Goal: Information Seeking & Learning: Compare options

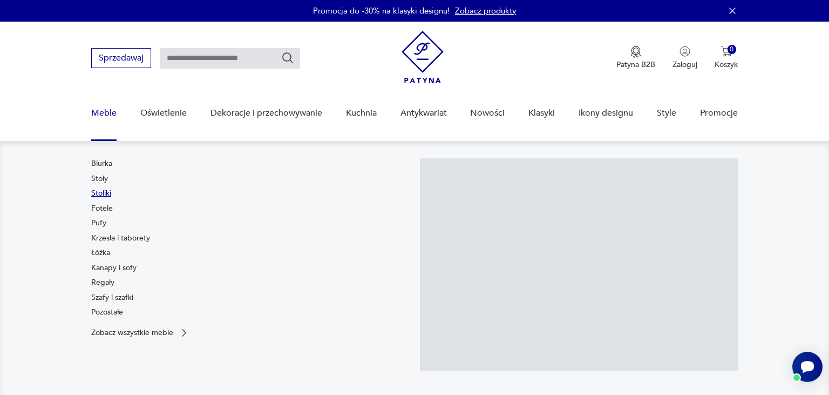
click at [105, 194] on link "Stoliki" at bounding box center [101, 193] width 20 height 11
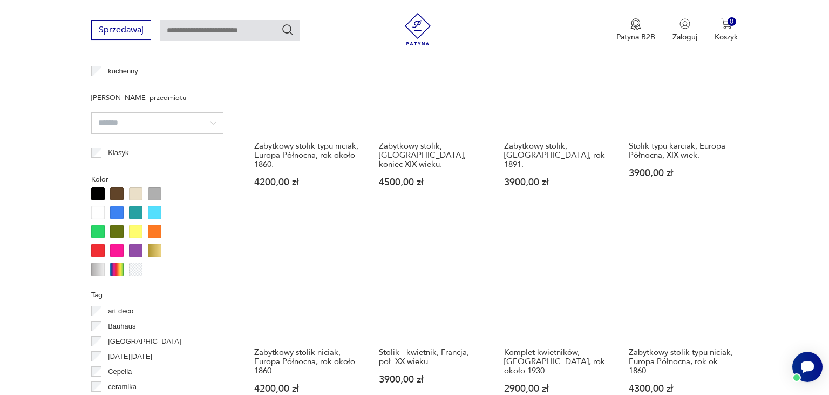
scroll to position [1080, 0]
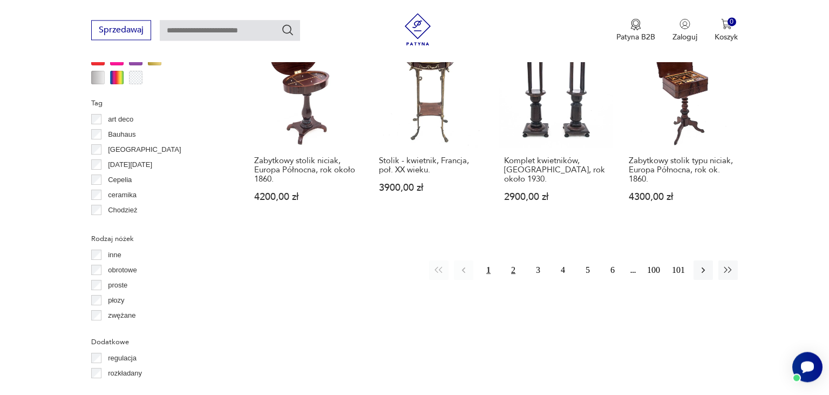
click at [514, 260] on button "2" at bounding box center [513, 269] width 19 height 19
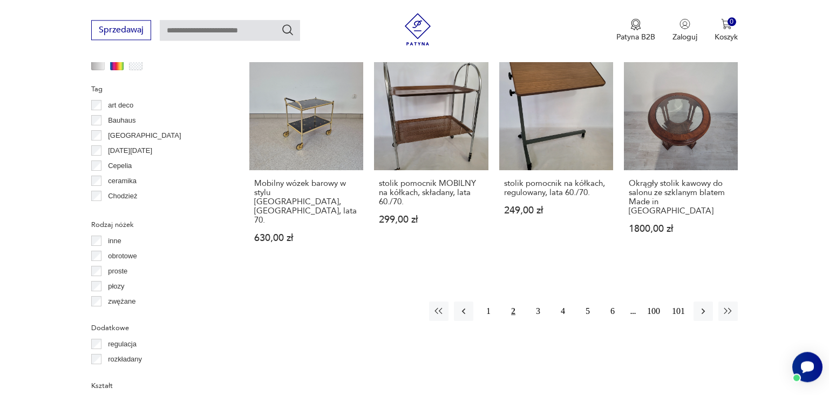
scroll to position [1123, 0]
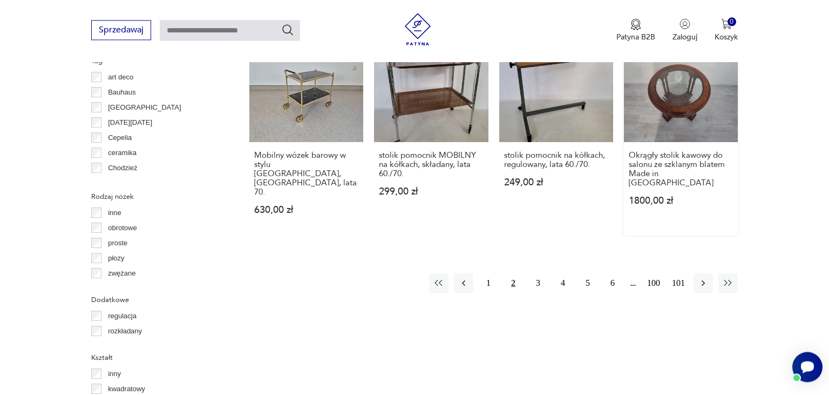
click at [683, 83] on link "Okrągły stolik kawowy do salonu ze szklanym blatem Made in Italy 1800,00 zł" at bounding box center [681, 131] width 114 height 207
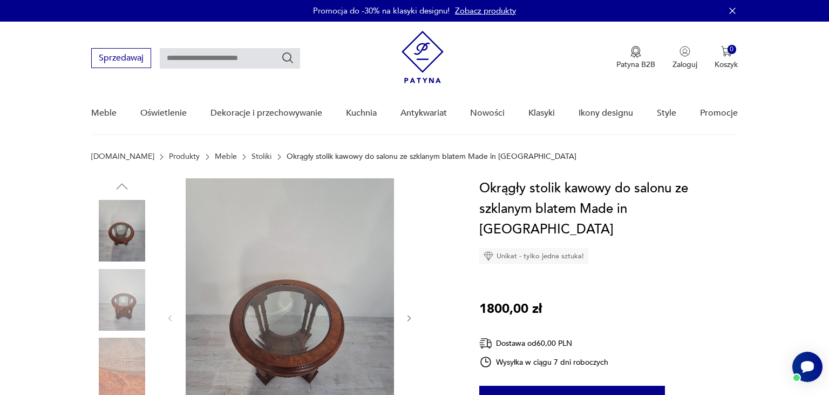
click at [128, 343] on img at bounding box center [122, 368] width 62 height 62
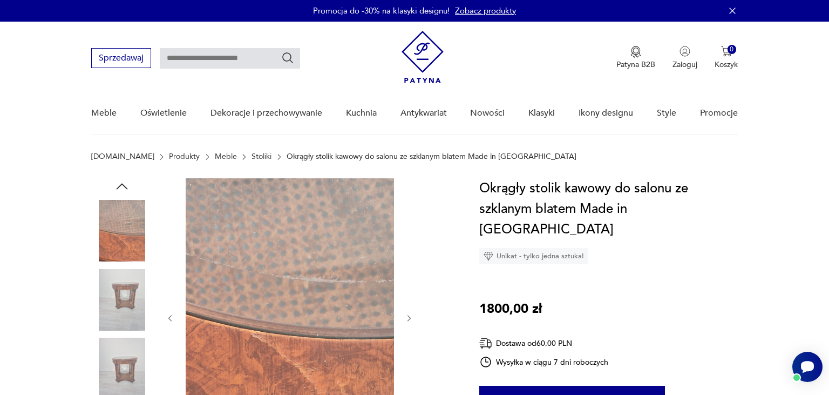
click at [117, 355] on img at bounding box center [122, 368] width 62 height 62
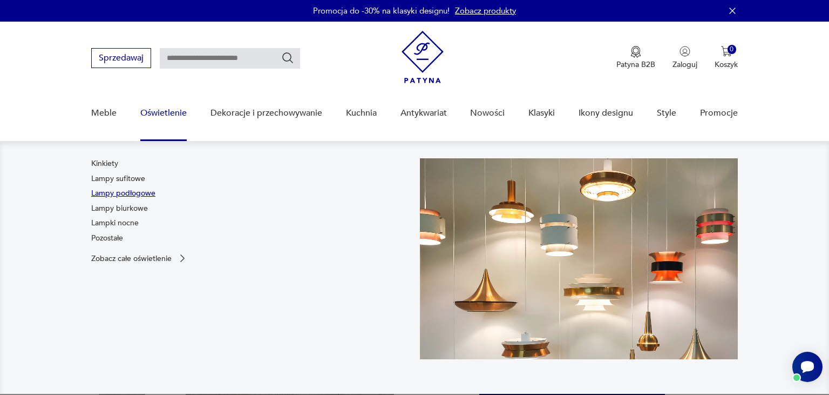
click at [126, 189] on link "Lampy podłogowe" at bounding box center [123, 193] width 64 height 11
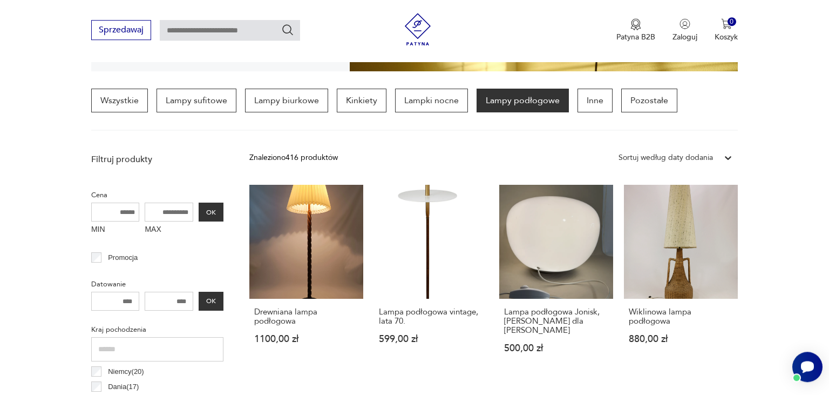
scroll to position [271, 0]
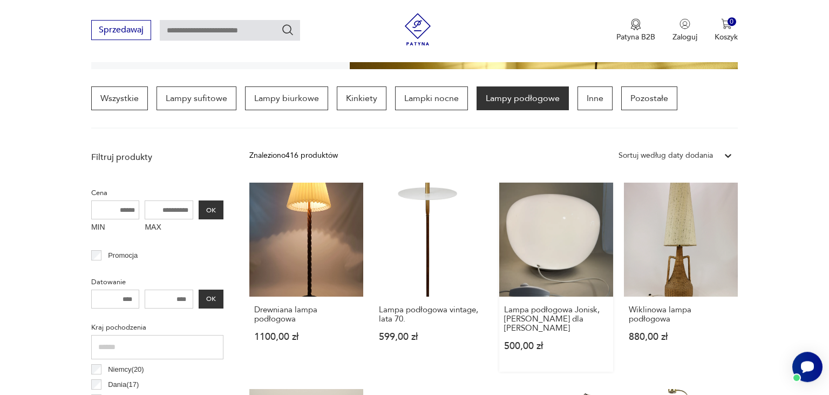
click at [569, 237] on link "Lampa podłogowa Jonisk, Carl Öjerstam dla Ikea 500,00 zł" at bounding box center [556, 276] width 114 height 189
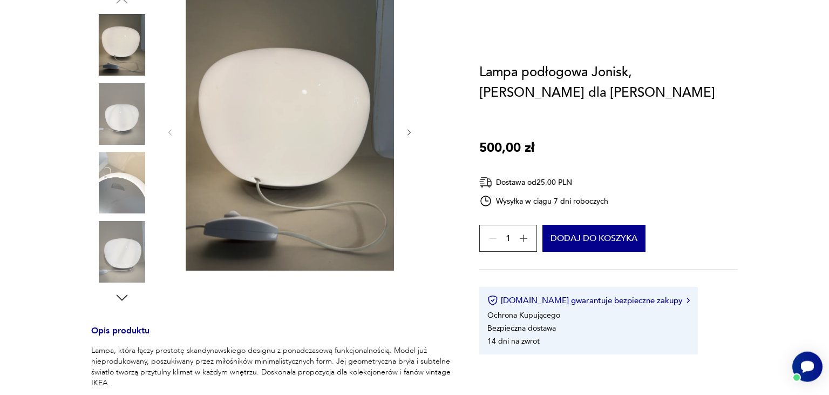
scroll to position [193, 0]
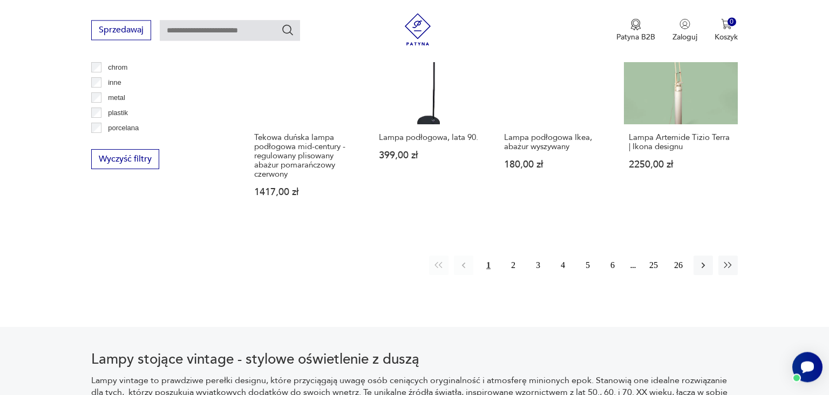
scroll to position [1127, 0]
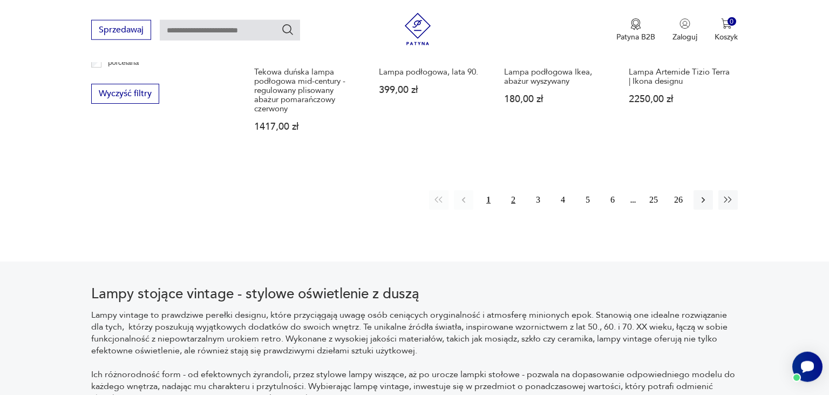
click at [513, 192] on button "2" at bounding box center [513, 199] width 19 height 19
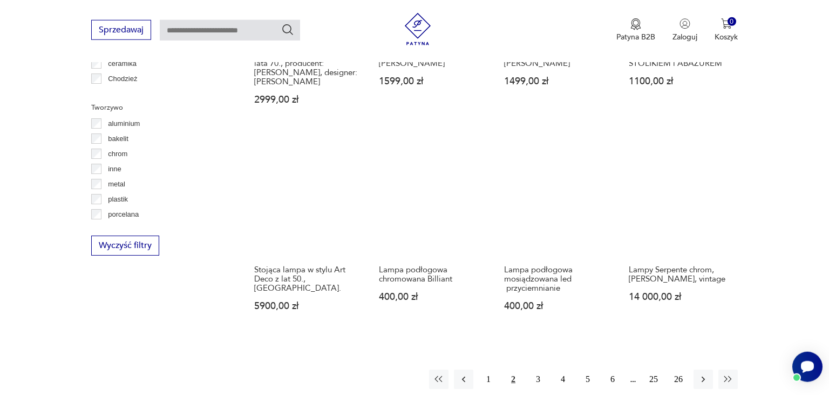
scroll to position [1057, 0]
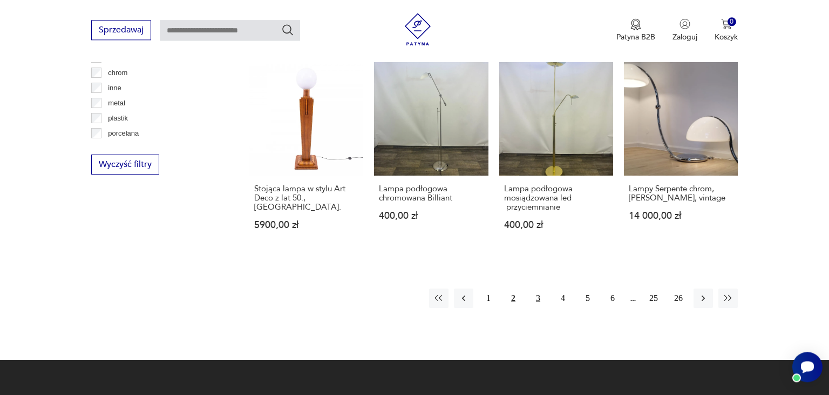
click at [537, 298] on button "3" at bounding box center [537, 297] width 19 height 19
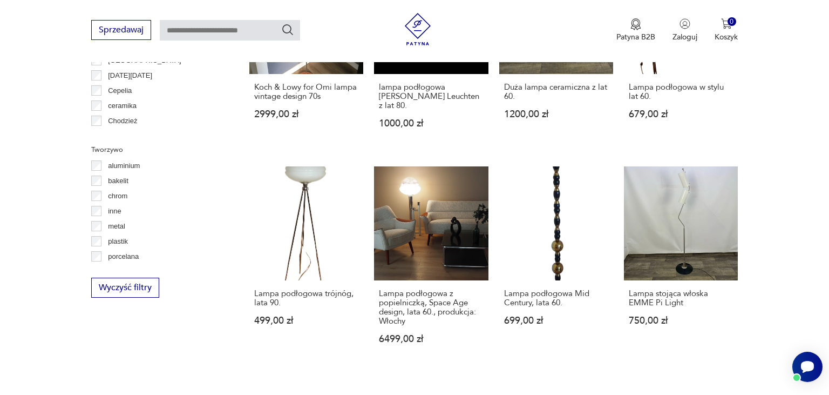
scroll to position [937, 0]
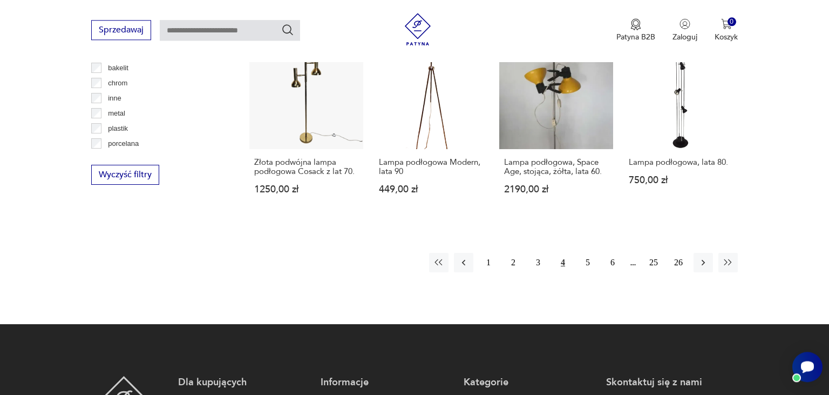
scroll to position [1050, 0]
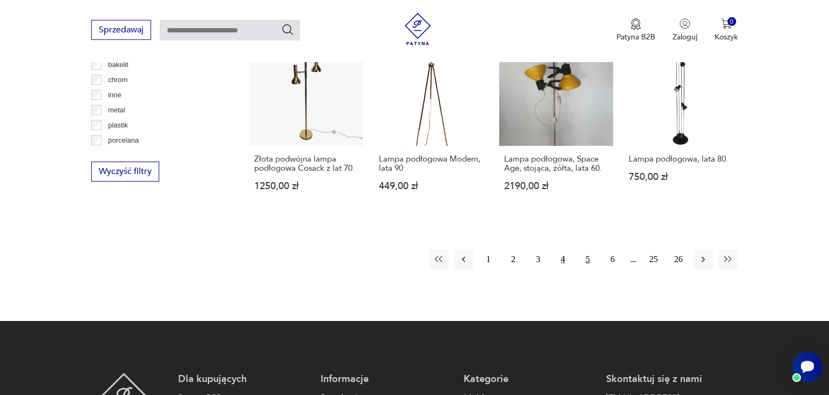
click at [585, 249] on button "5" at bounding box center [587, 258] width 19 height 19
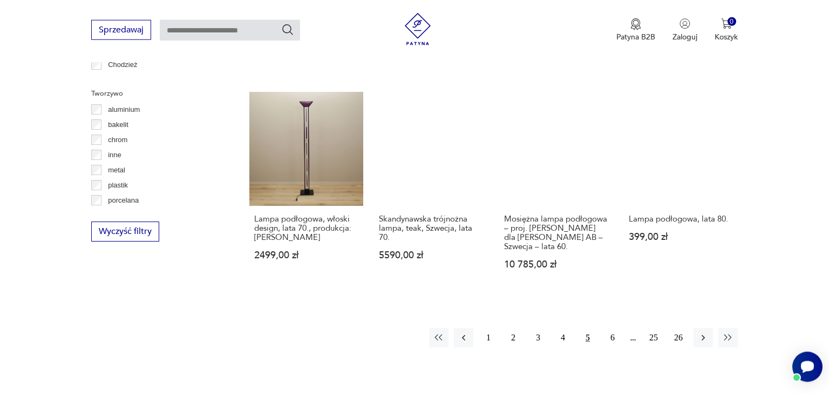
scroll to position [1039, 0]
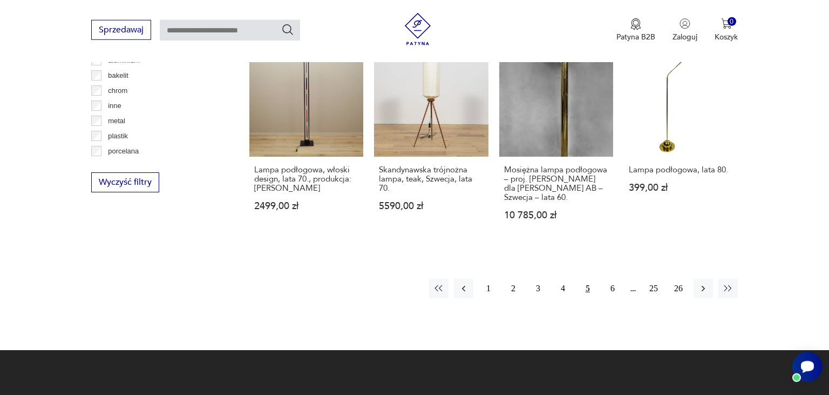
drag, startPoint x: 821, startPoint y: 256, endPoint x: 821, endPoint y: 242, distance: 14.6
click at [609, 290] on button "6" at bounding box center [612, 287] width 19 height 19
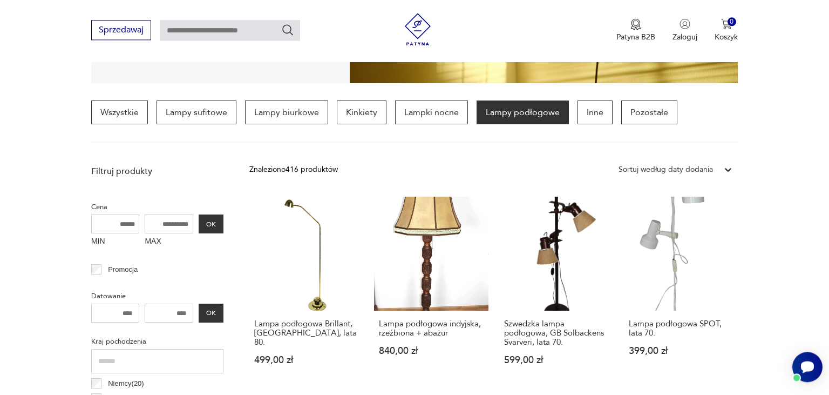
scroll to position [254, 0]
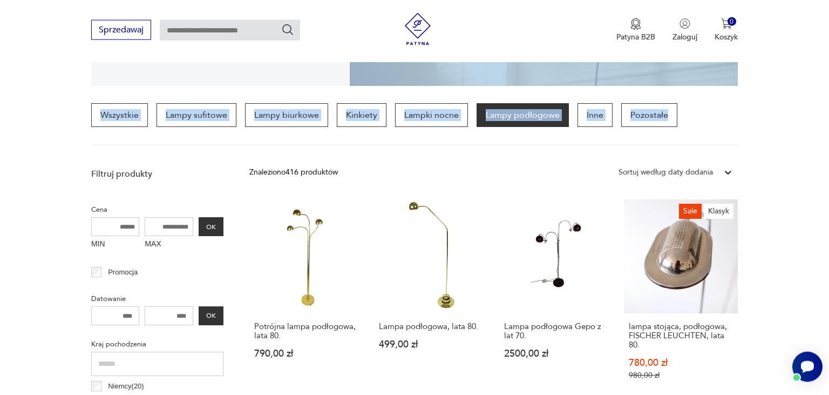
drag, startPoint x: 821, startPoint y: 90, endPoint x: 821, endPoint y: 101, distance: 11.3
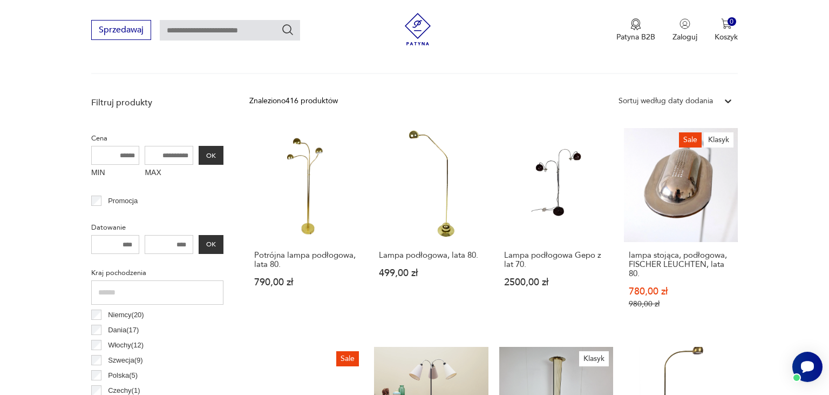
scroll to position [371, 0]
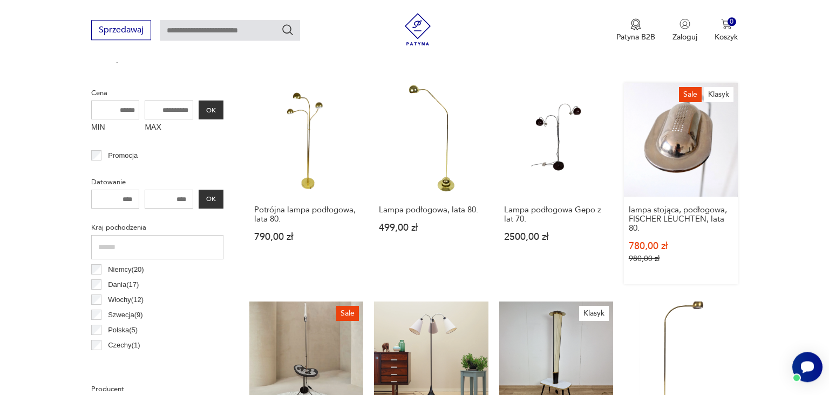
click at [695, 171] on link "Sale Klasyk lampa stojąca, podłogowa, FISCHER LEUCHTEN, lata 80. 780,00 zł 980,…" at bounding box center [681, 183] width 114 height 201
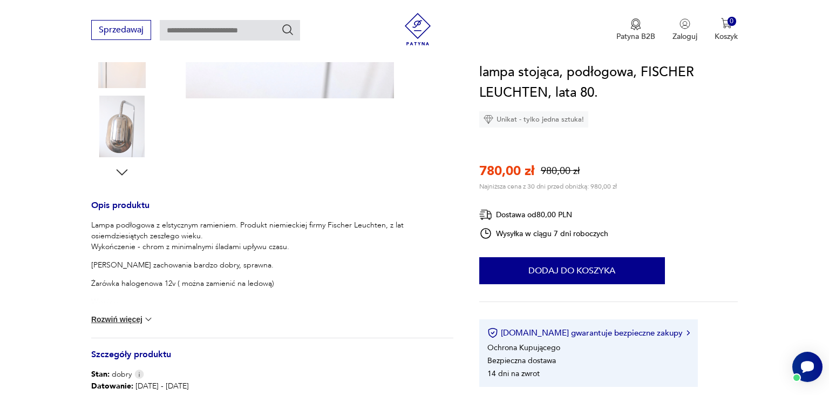
scroll to position [314, 0]
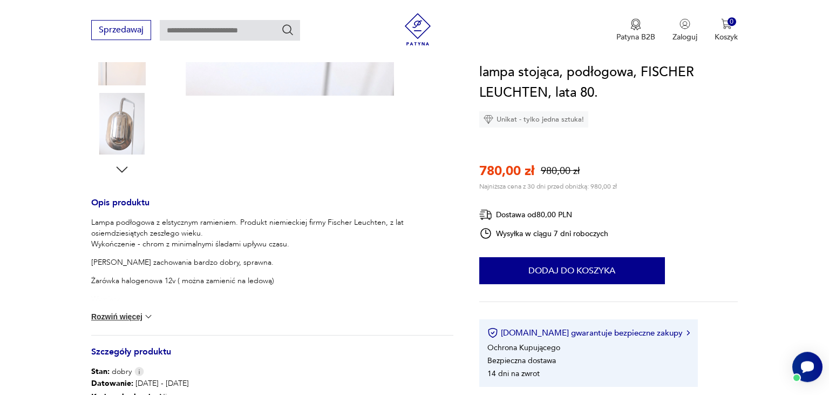
click at [121, 166] on icon "button" at bounding box center [122, 169] width 16 height 16
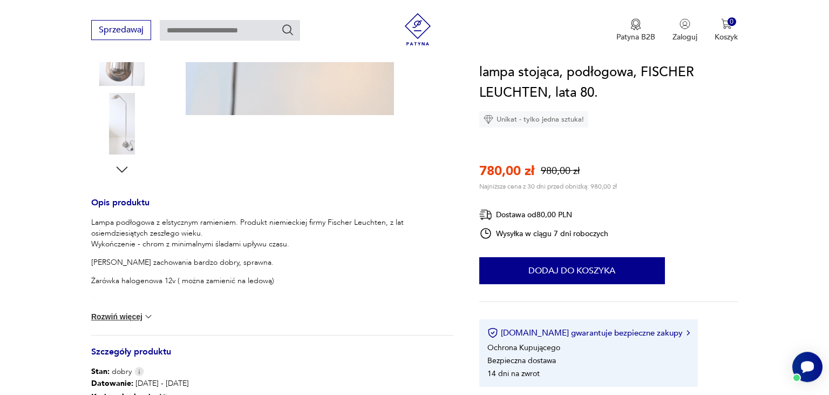
click at [121, 166] on icon "button" at bounding box center [122, 169] width 16 height 16
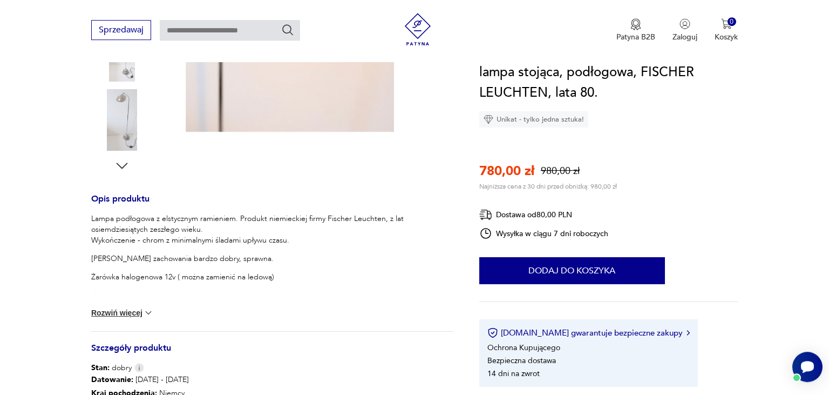
click at [121, 166] on icon "button" at bounding box center [122, 166] width 16 height 16
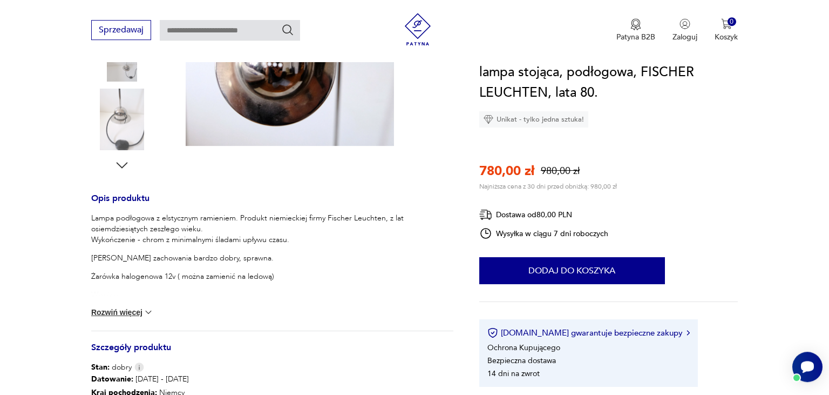
scroll to position [319, 0]
click at [122, 64] on img at bounding box center [122, 49] width 62 height 62
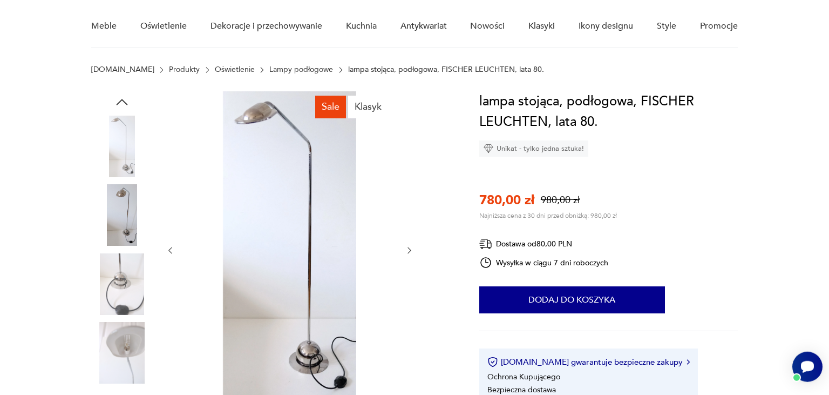
scroll to position [82, 0]
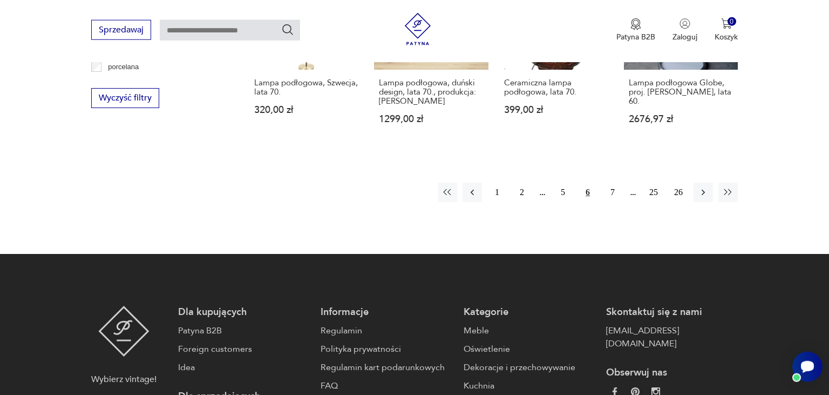
scroll to position [1162, 0]
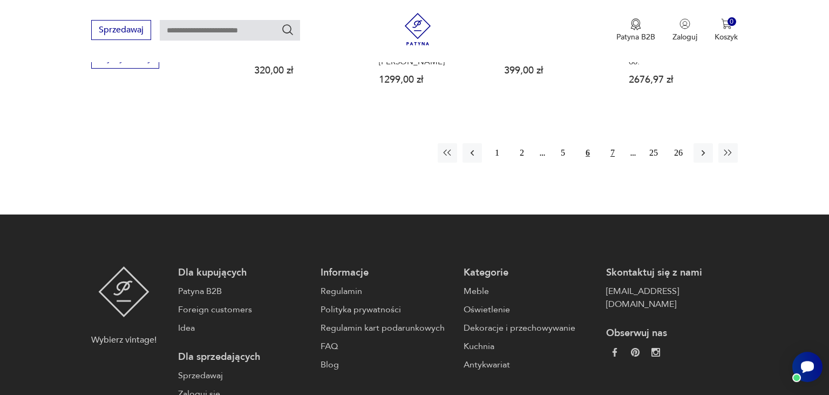
click at [612, 153] on button "7" at bounding box center [612, 152] width 19 height 19
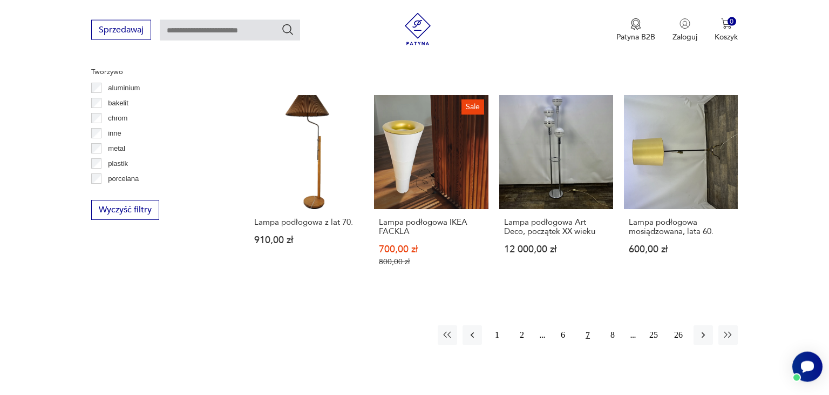
scroll to position [1015, 0]
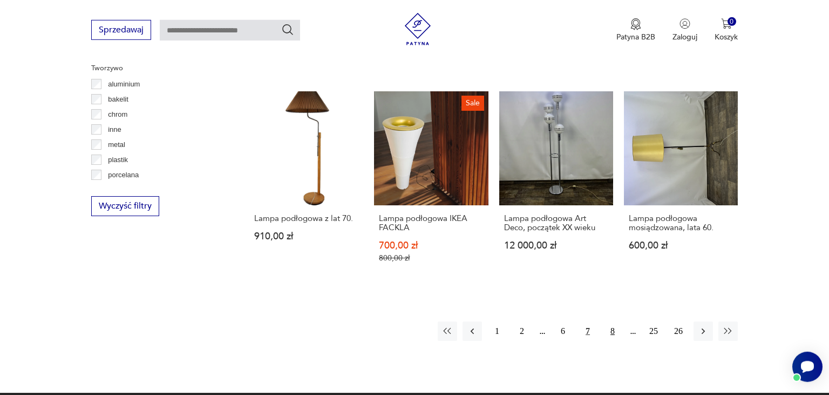
click at [612, 321] on button "8" at bounding box center [612, 330] width 19 height 19
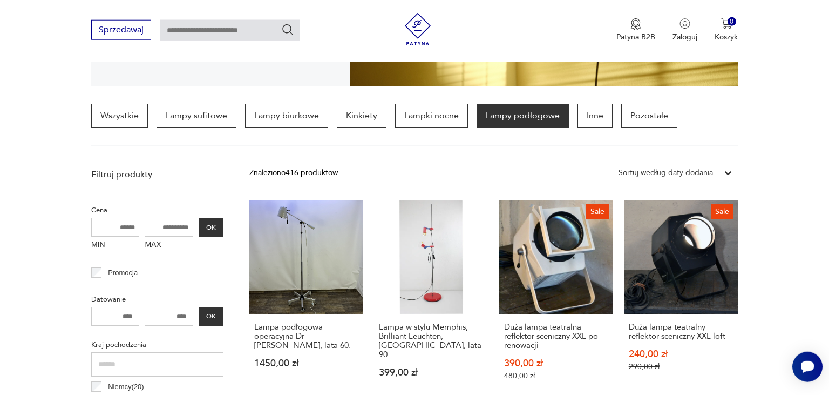
scroll to position [390, 0]
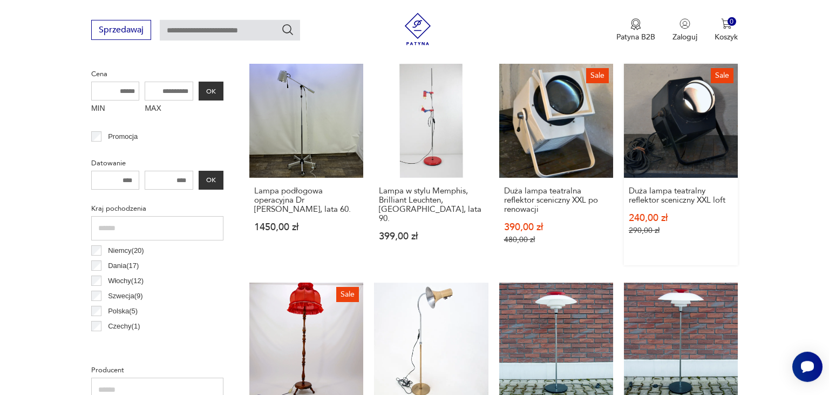
click at [677, 99] on link "Sale Duża lampa teatralny reflektor sceniczny XXL loft 240,00 zł 290,00 zł" at bounding box center [681, 164] width 114 height 201
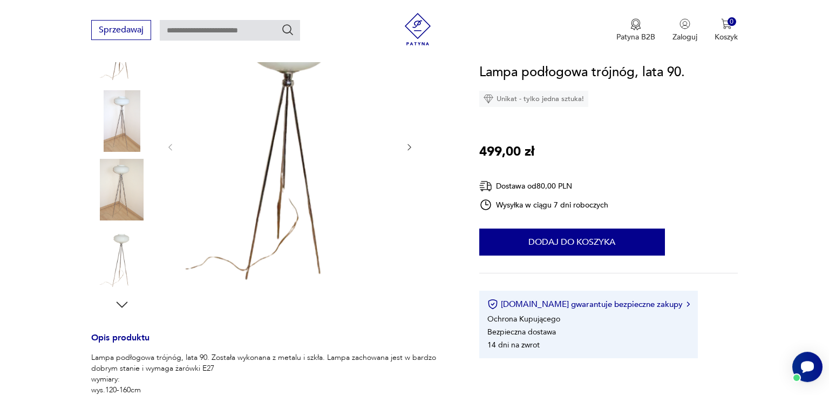
scroll to position [166, 0]
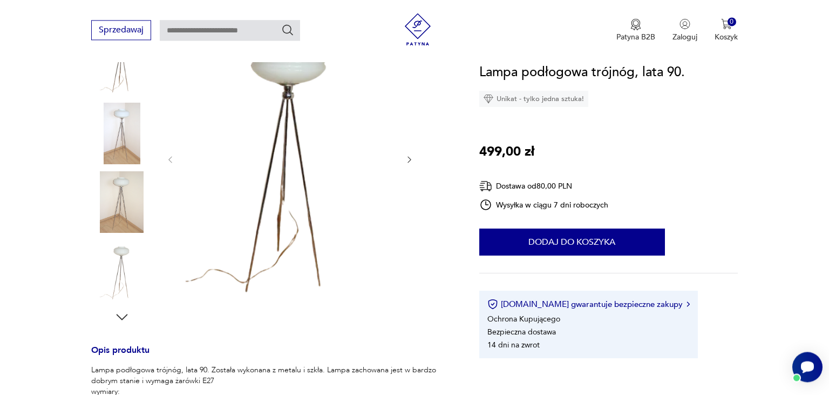
click at [110, 200] on img at bounding box center [122, 202] width 62 height 62
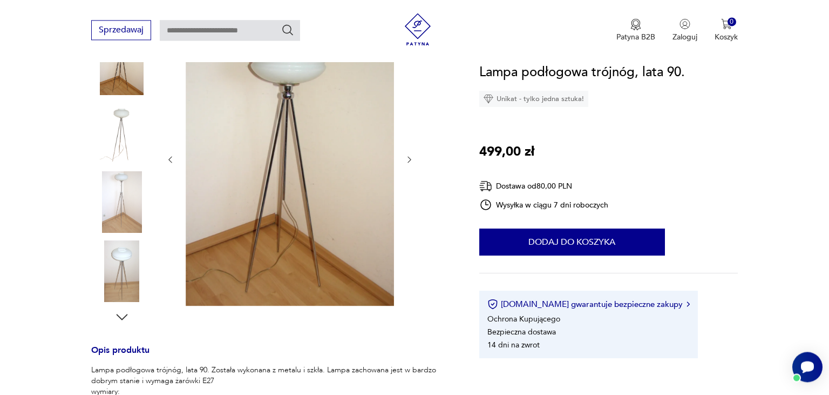
click at [115, 250] on img at bounding box center [122, 271] width 62 height 62
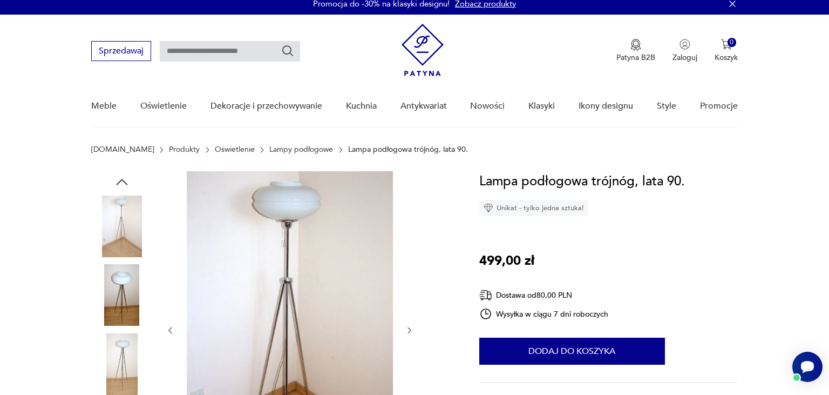
scroll to position [98, 0]
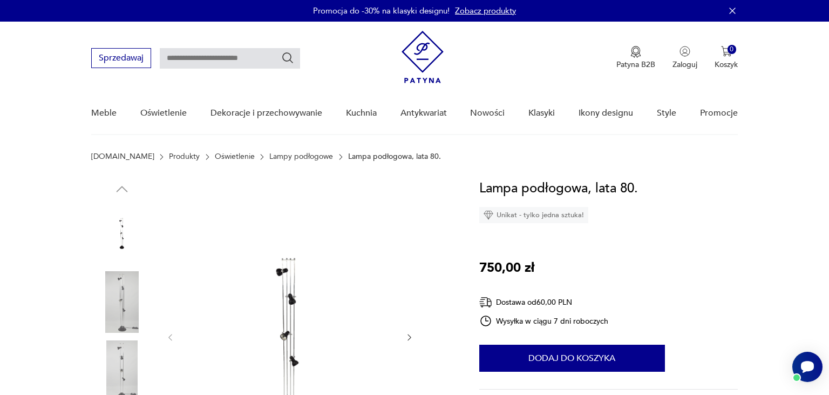
click at [126, 313] on img at bounding box center [122, 302] width 62 height 62
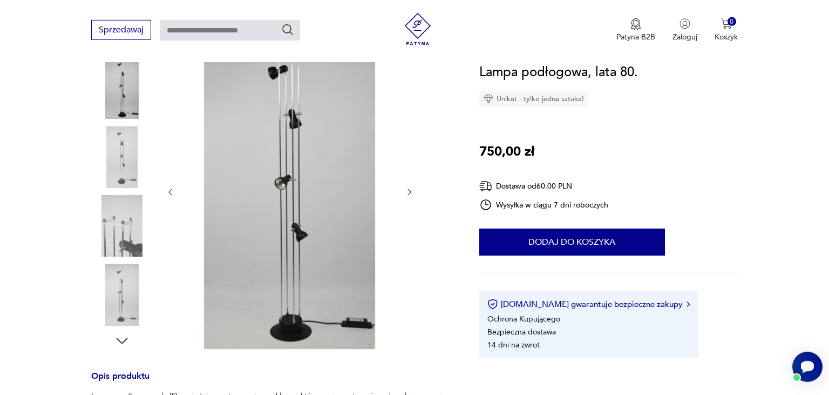
scroll to position [169, 0]
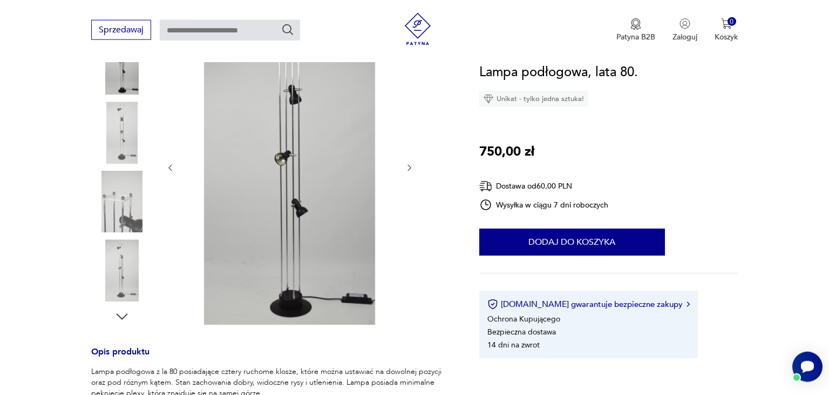
click at [107, 205] on img at bounding box center [122, 202] width 62 height 62
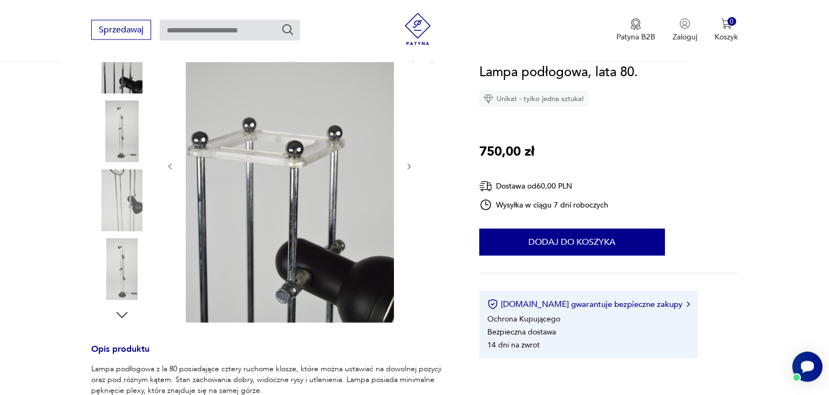
click at [131, 271] on img at bounding box center [122, 269] width 62 height 62
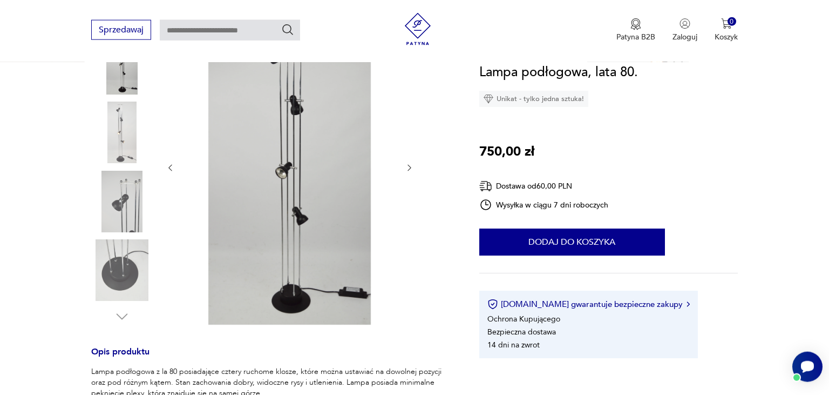
click at [111, 260] on img at bounding box center [122, 270] width 62 height 62
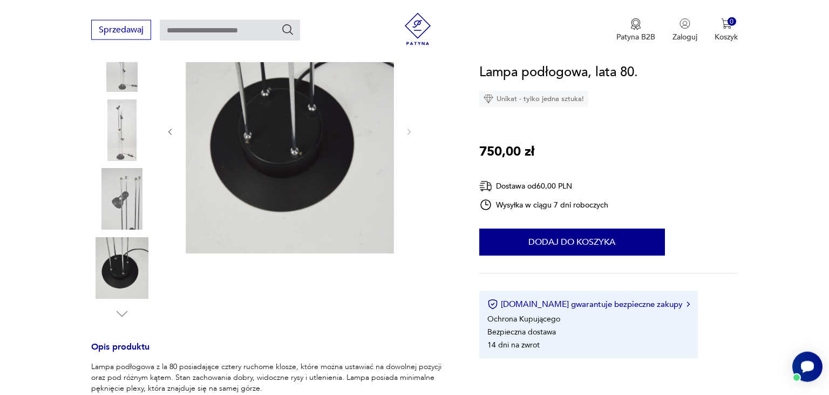
click at [128, 141] on img at bounding box center [122, 130] width 62 height 62
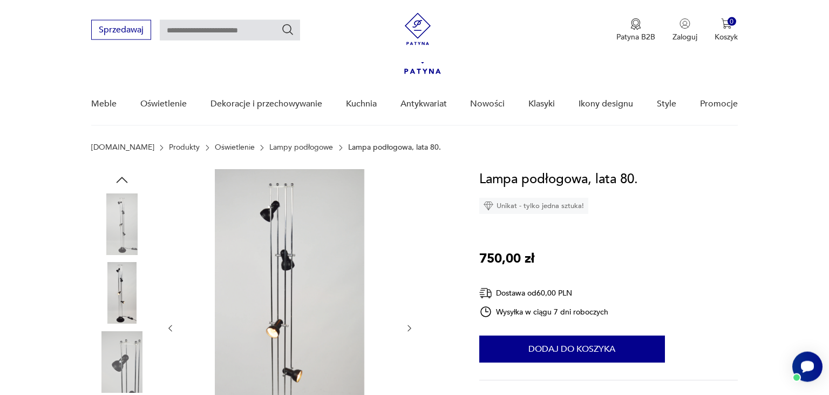
scroll to position [0, 0]
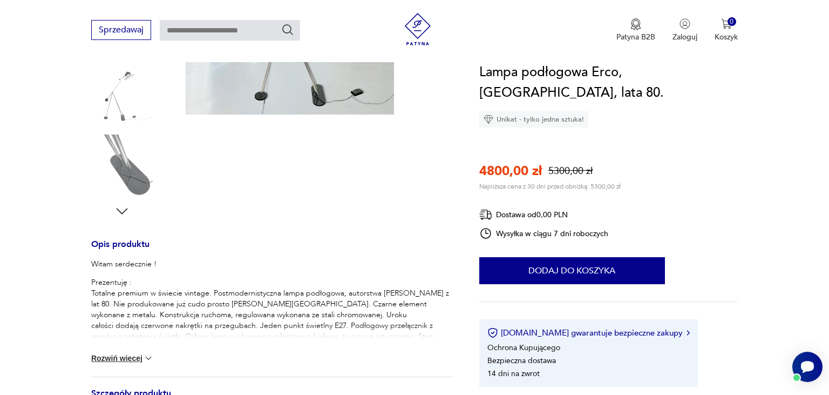
scroll to position [275, 0]
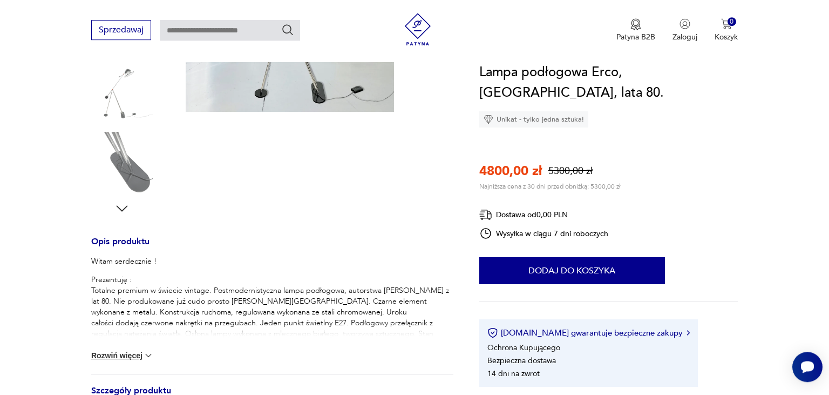
click at [144, 355] on button "Rozwiń więcej" at bounding box center [122, 355] width 63 height 11
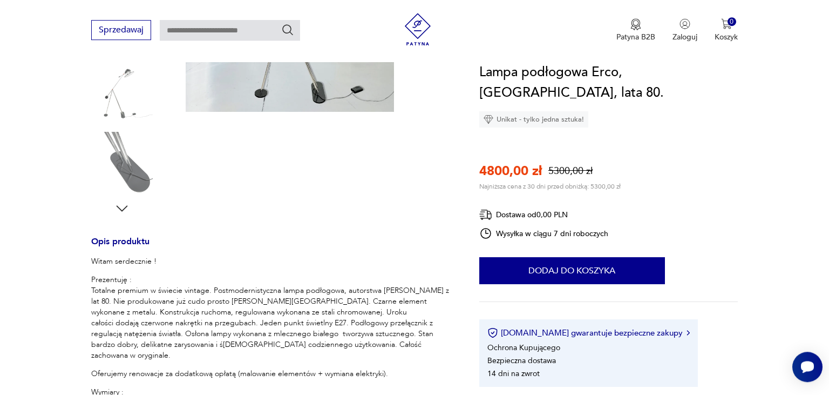
click at [139, 155] on img at bounding box center [122, 163] width 62 height 62
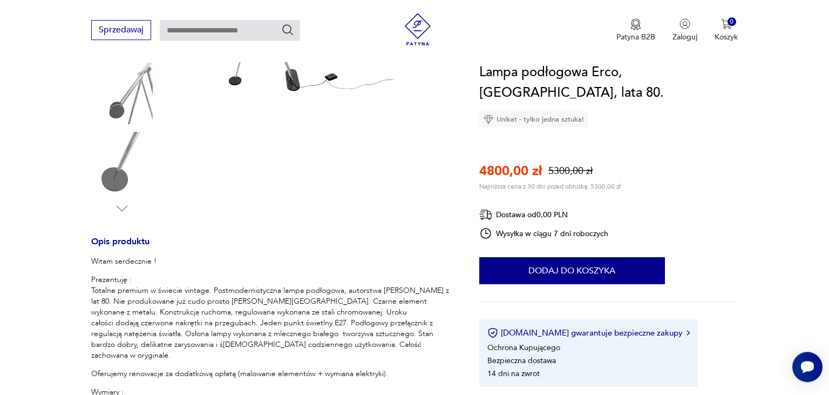
click at [243, 81] on img at bounding box center [290, 7] width 208 height 208
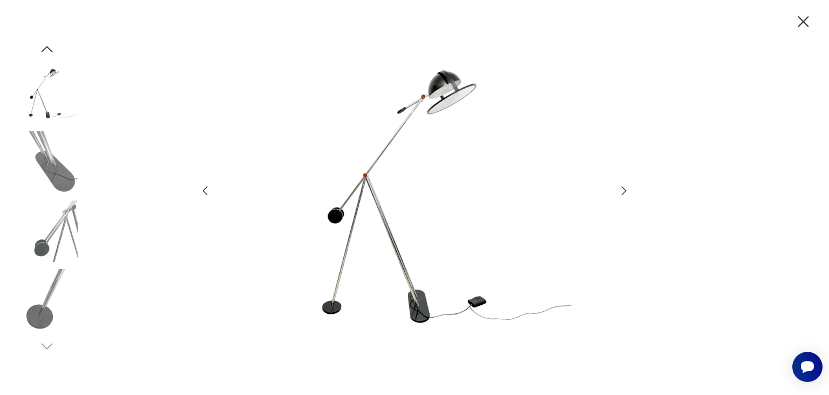
click at [39, 165] on img at bounding box center [47, 162] width 62 height 62
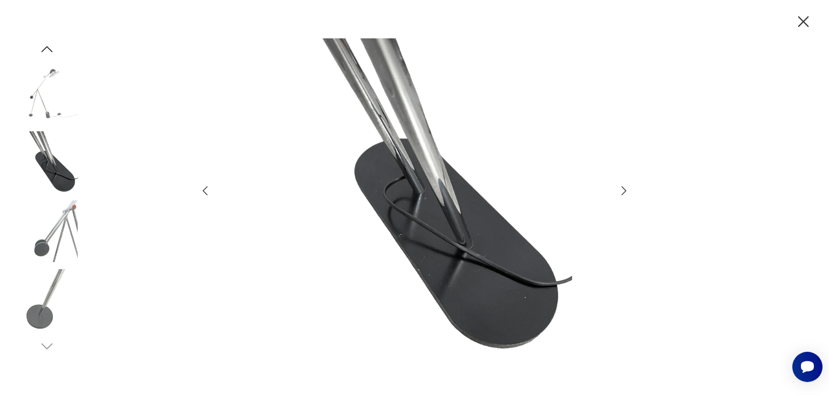
click at [52, 219] on img at bounding box center [47, 231] width 62 height 62
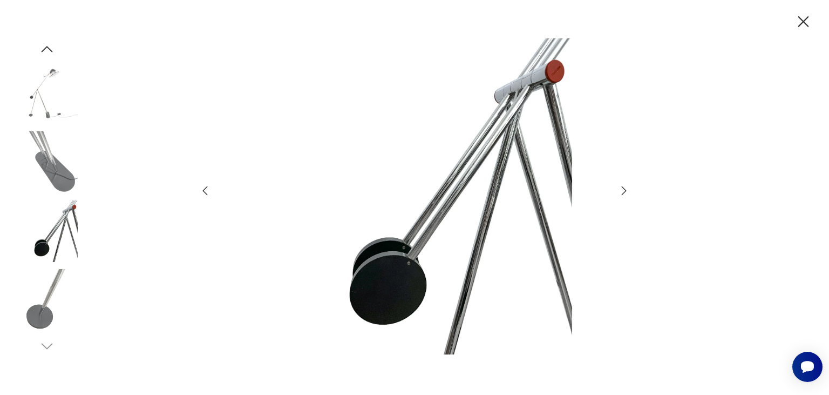
click at [51, 302] on img at bounding box center [47, 300] width 62 height 62
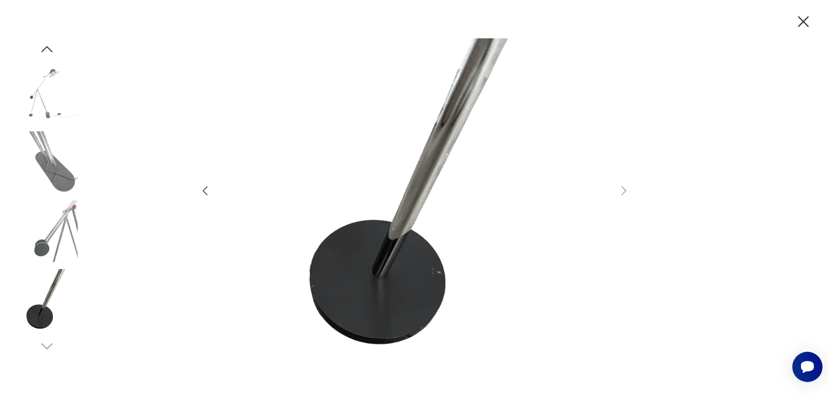
click at [46, 107] on img at bounding box center [47, 94] width 62 height 62
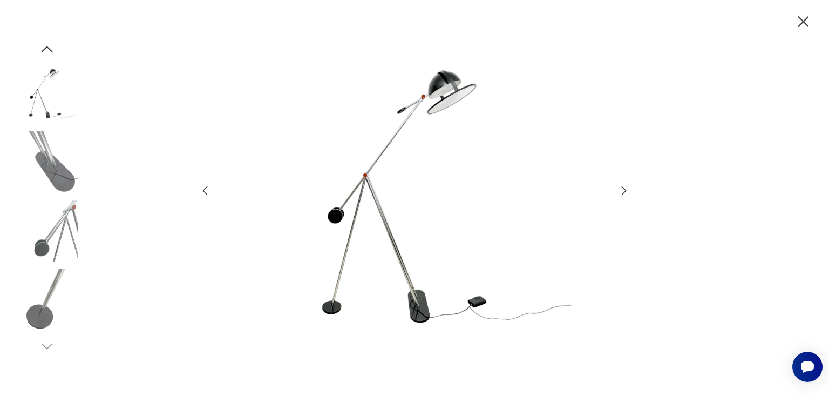
click at [44, 46] on icon "button" at bounding box center [47, 49] width 16 height 16
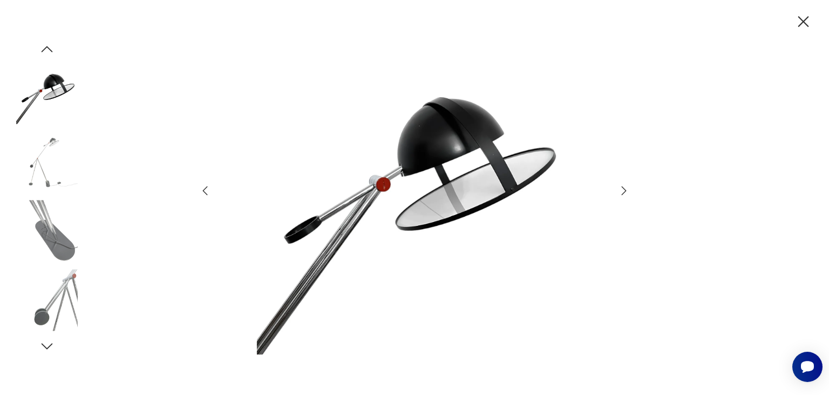
click at [44, 46] on icon "button" at bounding box center [47, 49] width 16 height 16
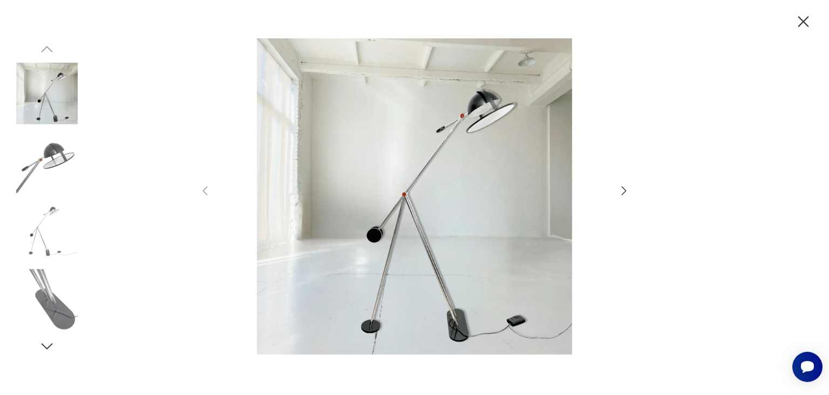
click at [803, 25] on icon "button" at bounding box center [803, 21] width 19 height 19
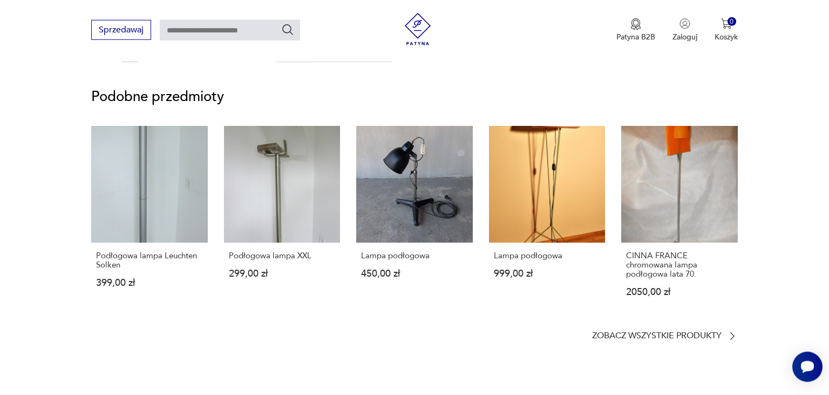
scroll to position [888, 0]
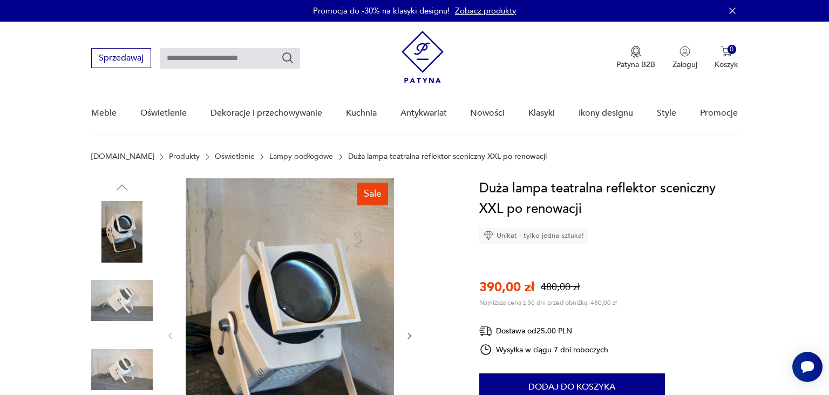
click at [114, 313] on img at bounding box center [122, 300] width 62 height 62
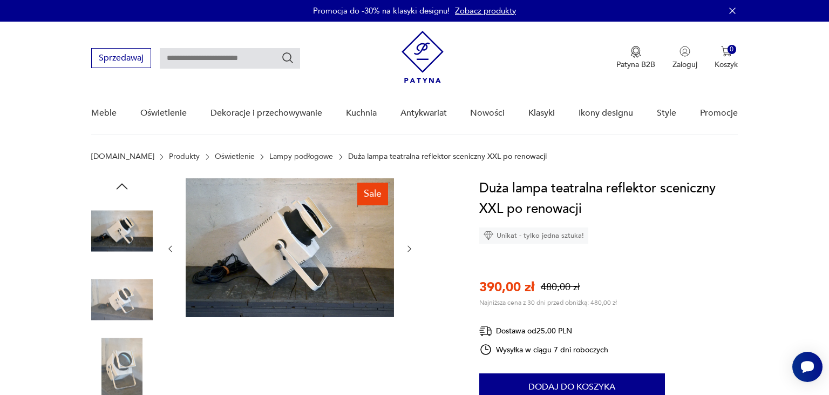
click at [121, 371] on img at bounding box center [122, 368] width 62 height 62
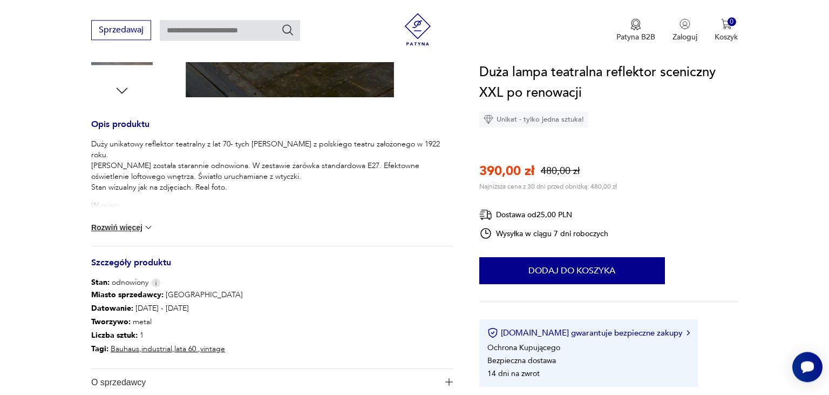
scroll to position [406, 0]
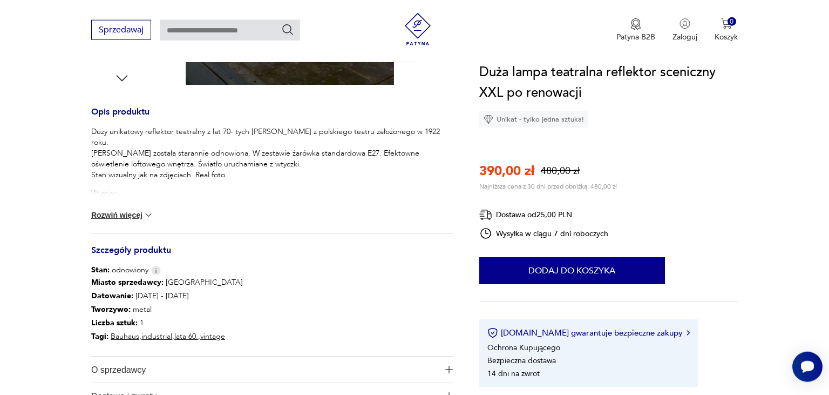
click at [137, 209] on div "Duży unikatowy reflektor teatralny z lat 70- tych ROSA LUXEMBURG z polskiego te…" at bounding box center [272, 179] width 362 height 107
click at [133, 225] on div "Duży unikatowy reflektor teatralny z lat 70- tych ROSA LUXEMBURG z polskiego te…" at bounding box center [272, 179] width 362 height 107
click at [127, 212] on button "Rozwiń więcej" at bounding box center [122, 214] width 63 height 11
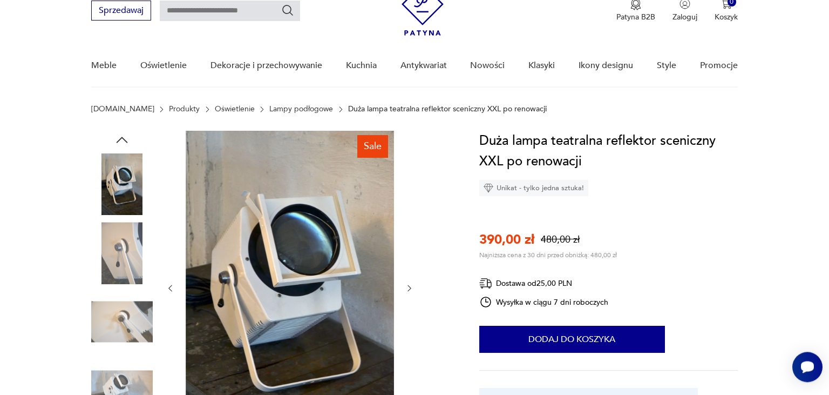
scroll to position [50, 0]
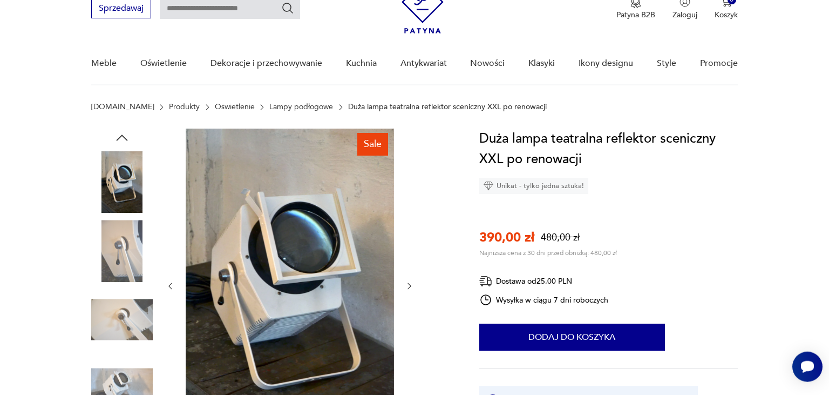
click at [331, 315] on img at bounding box center [290, 284] width 208 height 312
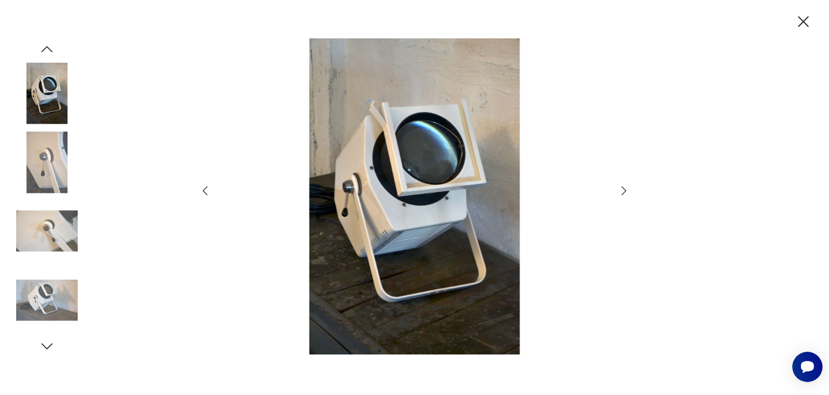
click at [445, 200] on img at bounding box center [414, 196] width 384 height 316
click at [624, 193] on icon "button" at bounding box center [624, 190] width 5 height 9
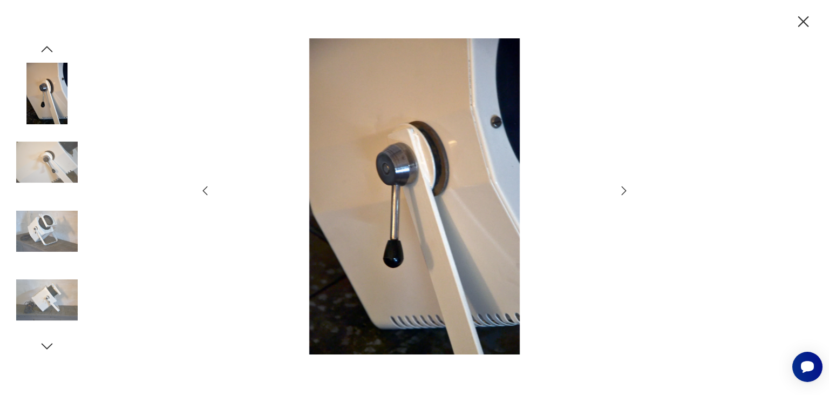
click at [624, 193] on icon "button" at bounding box center [624, 190] width 5 height 9
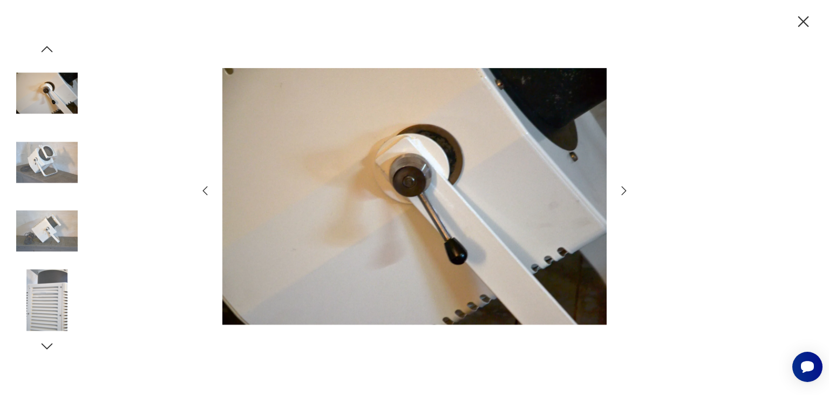
click at [624, 193] on icon "button" at bounding box center [624, 190] width 5 height 9
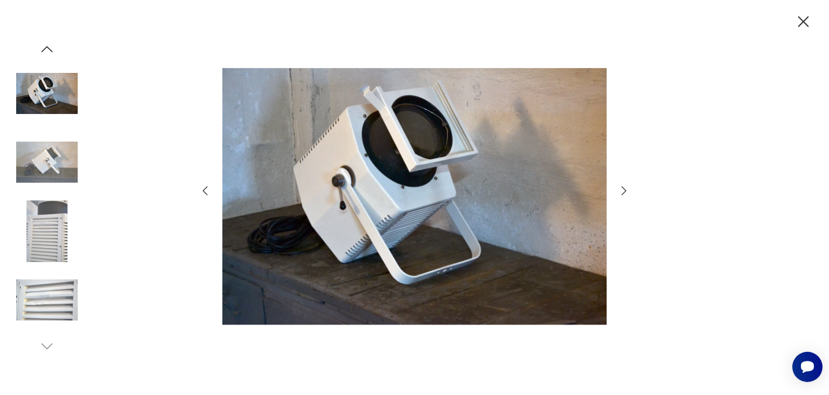
click at [624, 193] on icon "button" at bounding box center [624, 190] width 5 height 9
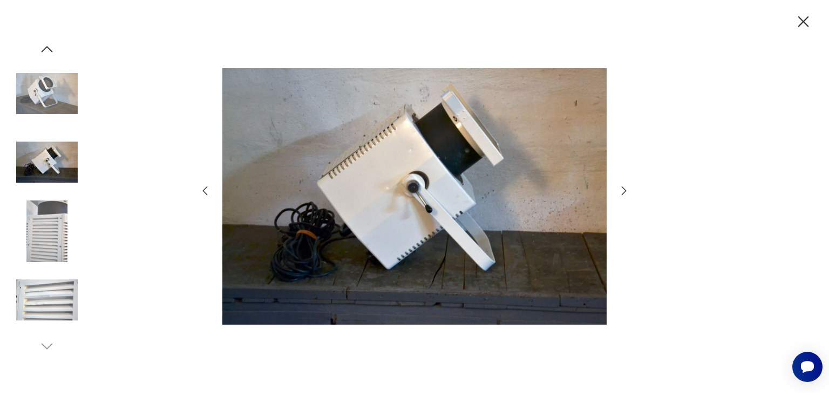
click at [623, 195] on icon "button" at bounding box center [624, 190] width 5 height 9
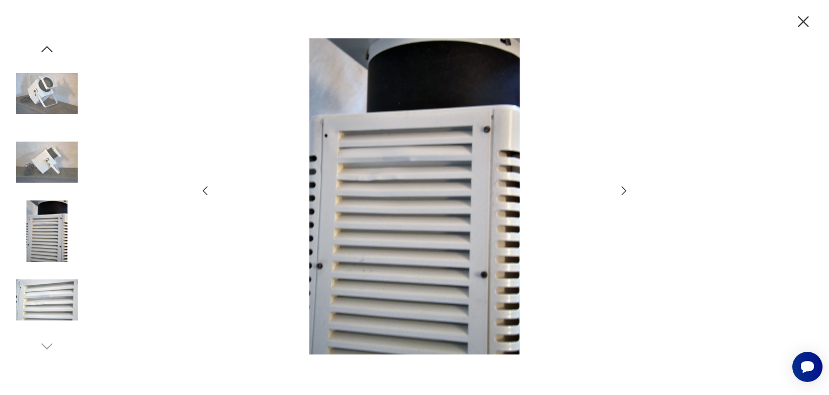
click at [623, 195] on icon "button" at bounding box center [624, 190] width 5 height 9
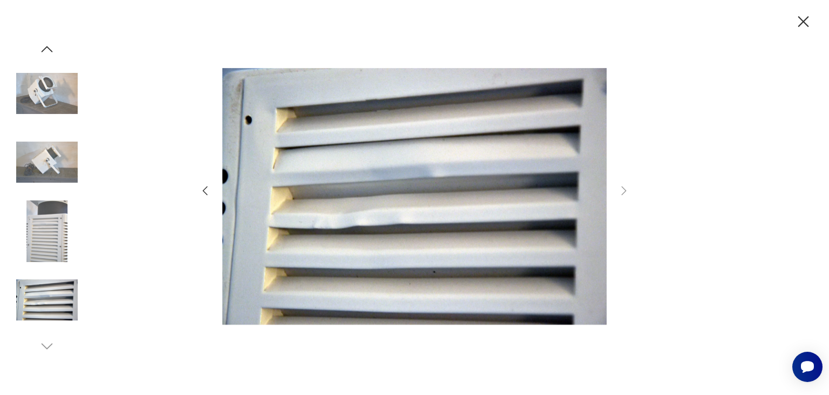
click at [206, 189] on icon "button" at bounding box center [205, 190] width 13 height 13
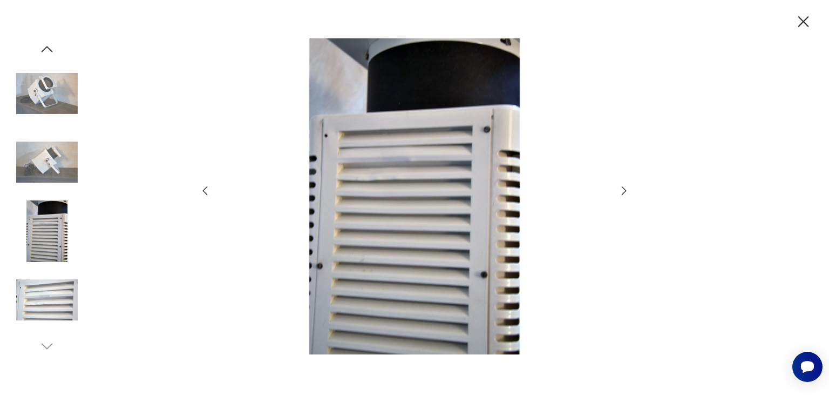
click at [206, 189] on icon "button" at bounding box center [205, 190] width 13 height 13
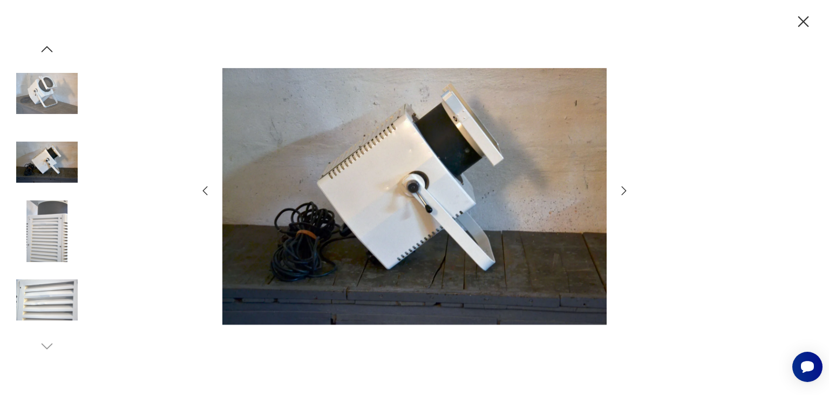
click at [206, 189] on icon "button" at bounding box center [205, 190] width 13 height 13
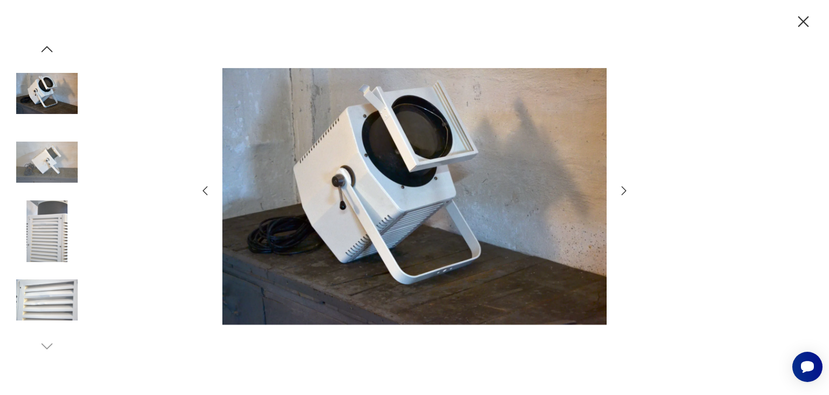
click at [206, 189] on icon "button" at bounding box center [205, 190] width 13 height 13
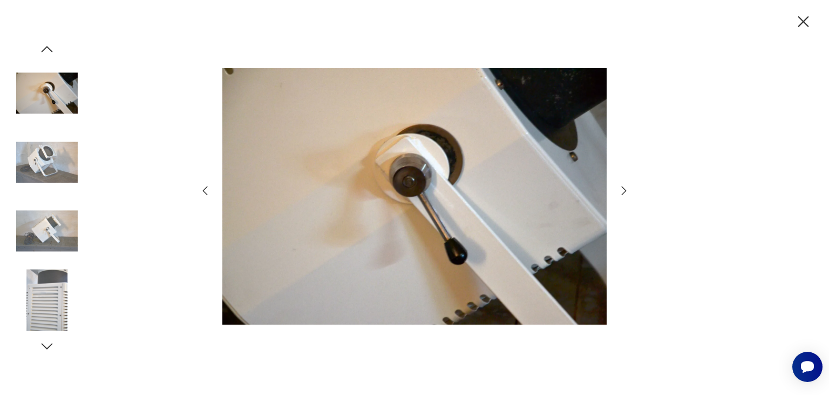
click at [206, 189] on icon "button" at bounding box center [205, 190] width 13 height 13
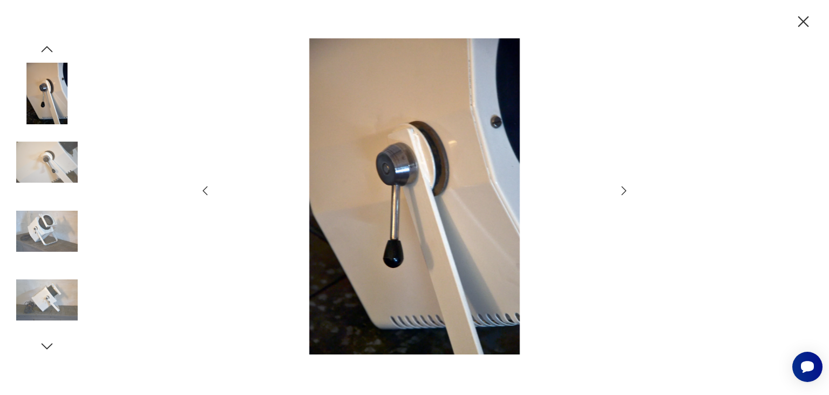
click at [803, 20] on icon "button" at bounding box center [803, 21] width 19 height 19
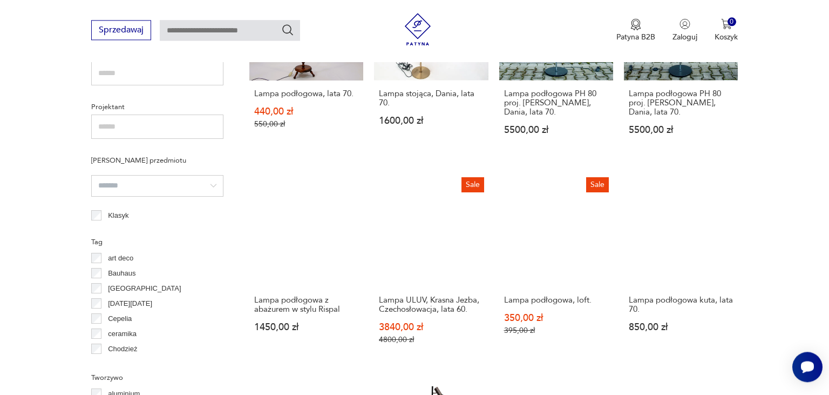
scroll to position [704, 0]
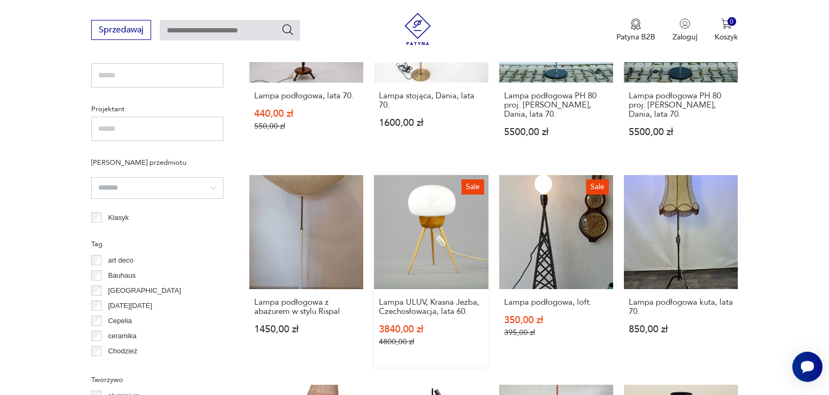
click at [439, 230] on link "Sale Lampa ULUV, Krasna Jezba, Czechosłowacja, lata 60. 3840,00 zł 4800,00 zł" at bounding box center [431, 271] width 114 height 192
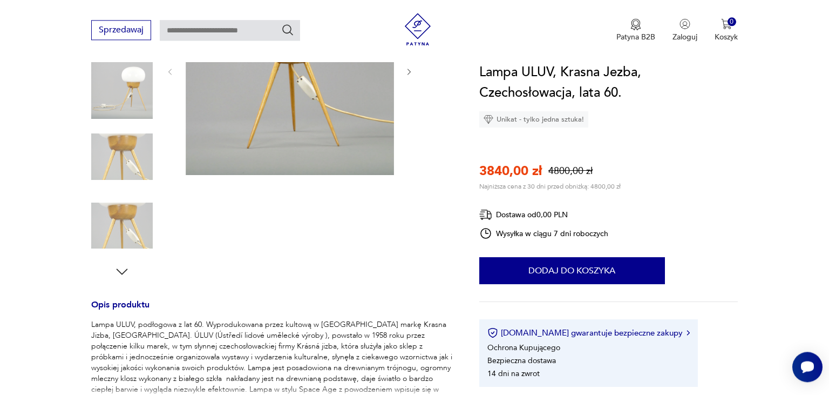
scroll to position [287, 0]
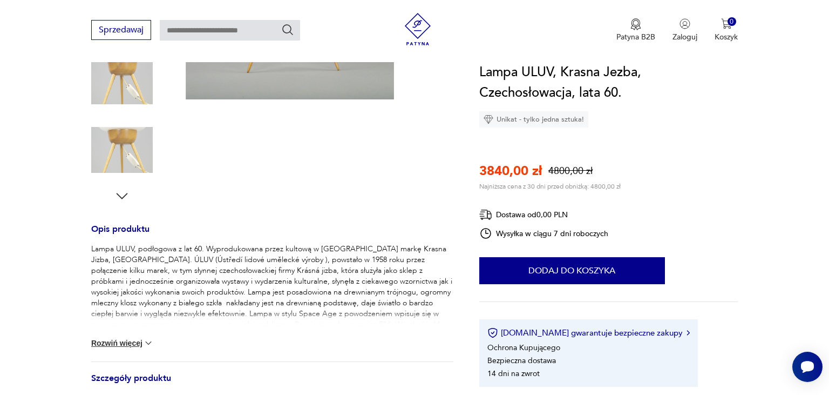
click at [122, 346] on button "Rozwiń więcej" at bounding box center [122, 342] width 63 height 11
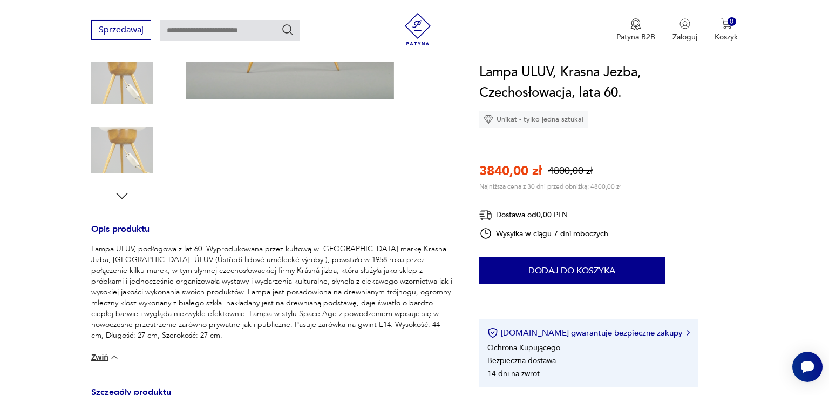
click at [132, 91] on img at bounding box center [122, 81] width 62 height 62
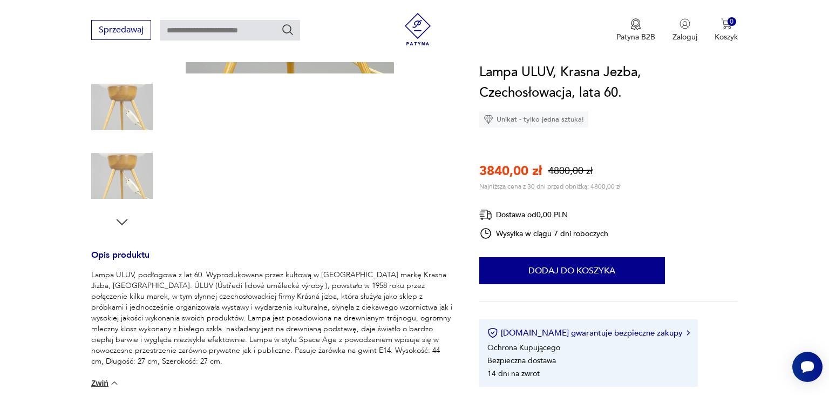
scroll to position [0, 0]
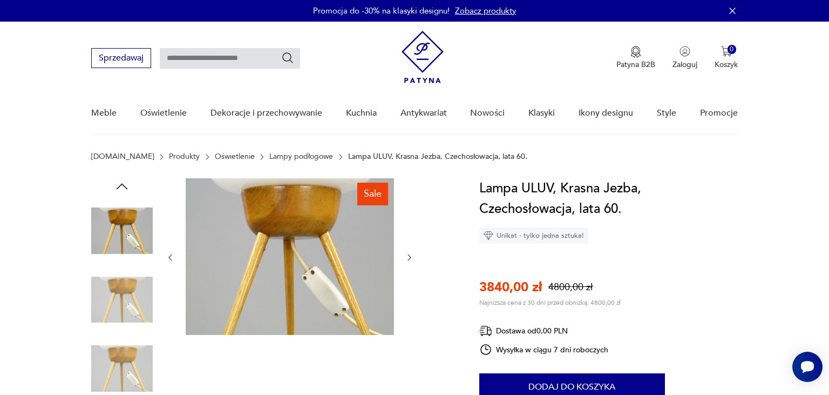
click at [130, 182] on icon "button" at bounding box center [122, 186] width 16 height 16
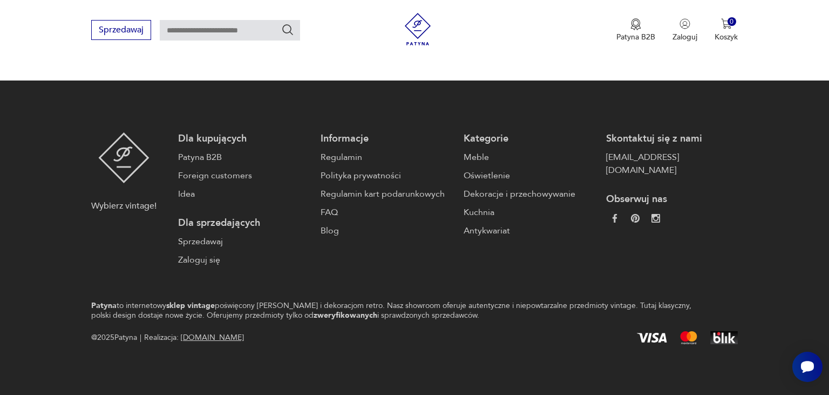
scroll to position [992, 0]
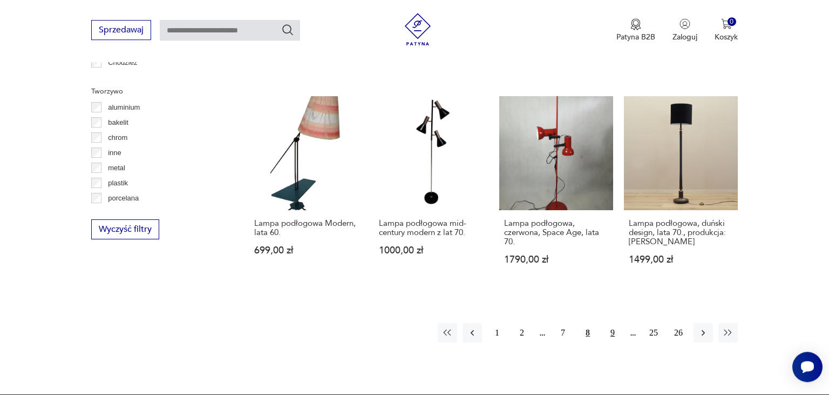
click at [614, 333] on button "9" at bounding box center [612, 332] width 19 height 19
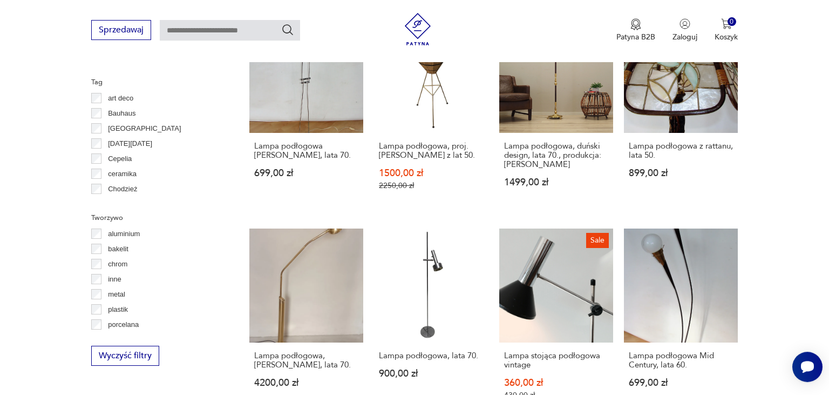
scroll to position [867, 0]
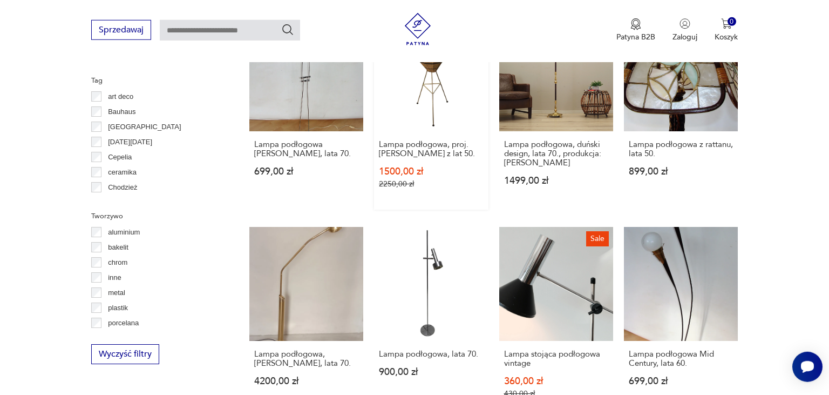
click at [444, 89] on link "Sale Lampa podłogowa, proj. A. Gałecki z lat 50. 1500,00 zł 2250,00 zł" at bounding box center [431, 113] width 114 height 192
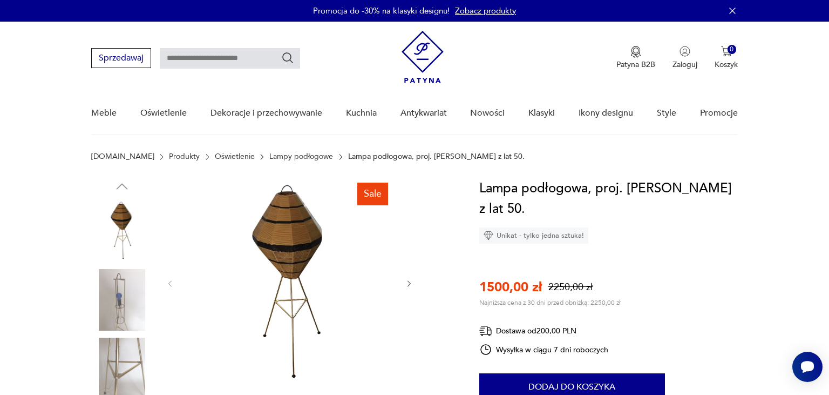
click at [282, 234] on img at bounding box center [290, 282] width 208 height 208
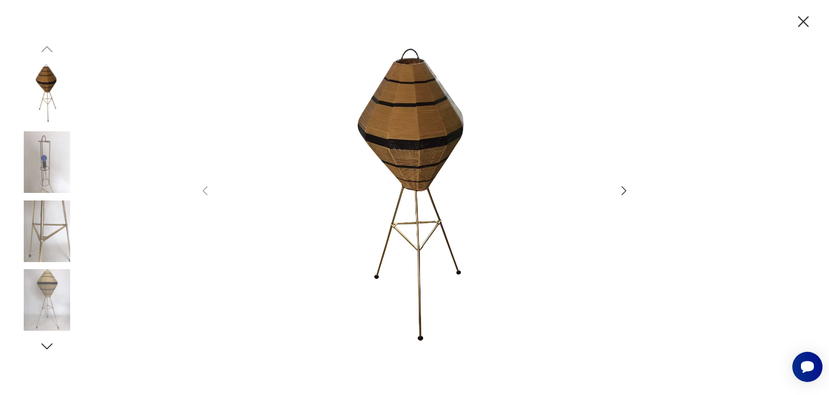
click at [623, 188] on icon "button" at bounding box center [624, 190] width 5 height 9
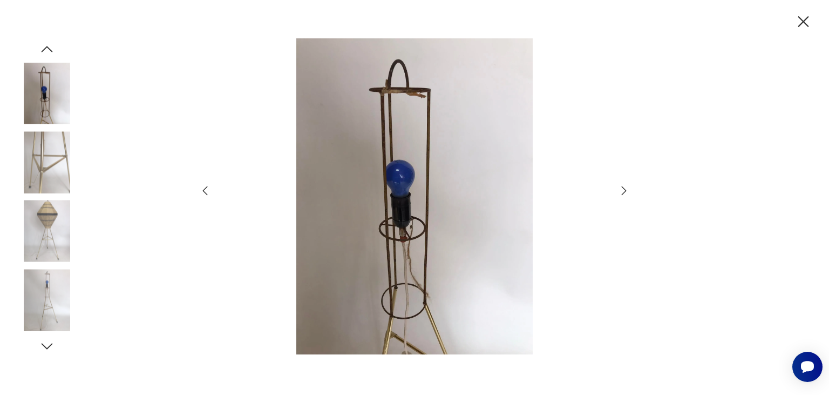
click at [623, 188] on icon "button" at bounding box center [624, 190] width 5 height 9
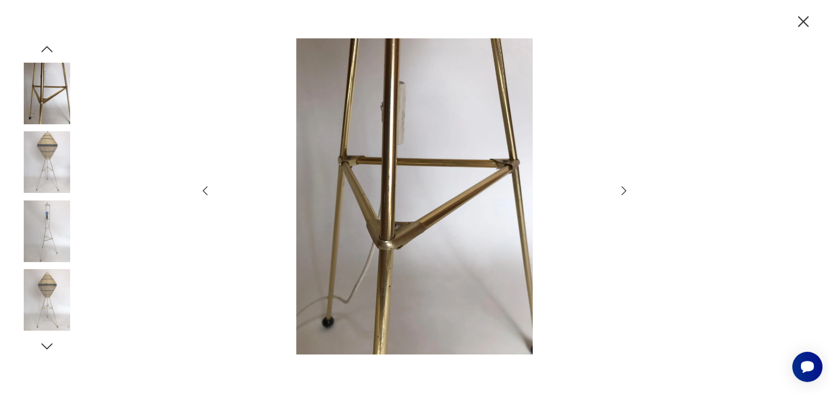
click at [623, 188] on icon "button" at bounding box center [624, 190] width 5 height 9
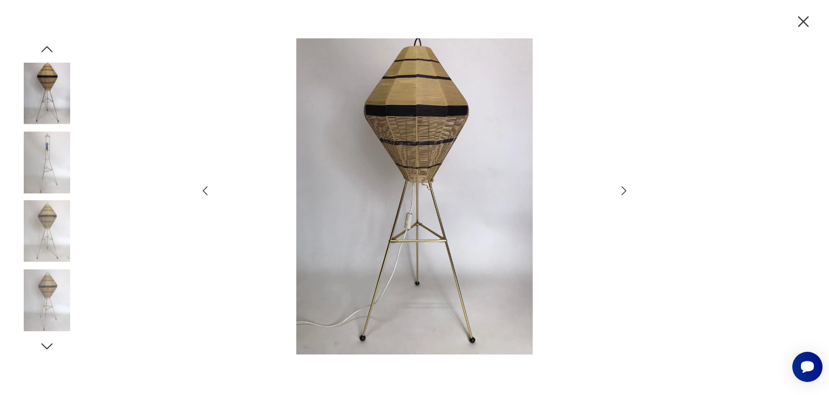
click at [206, 189] on icon "button" at bounding box center [205, 190] width 13 height 13
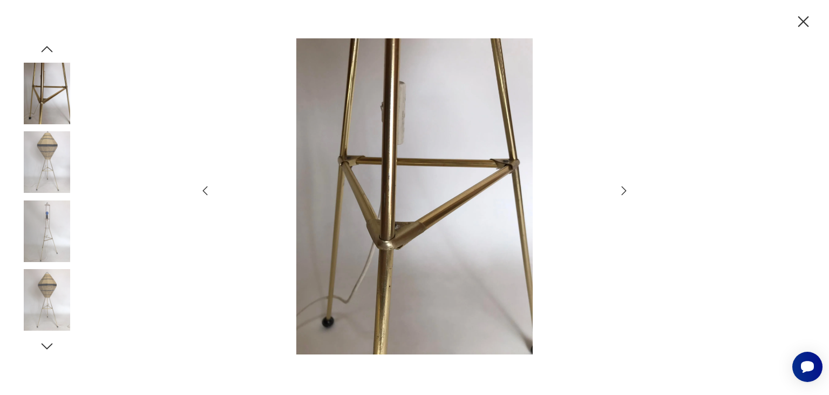
click at [53, 222] on img at bounding box center [47, 231] width 62 height 62
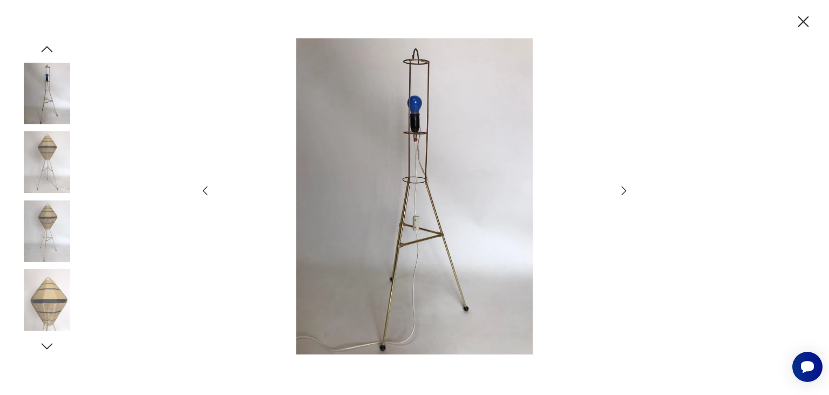
click at [42, 300] on img at bounding box center [47, 300] width 62 height 62
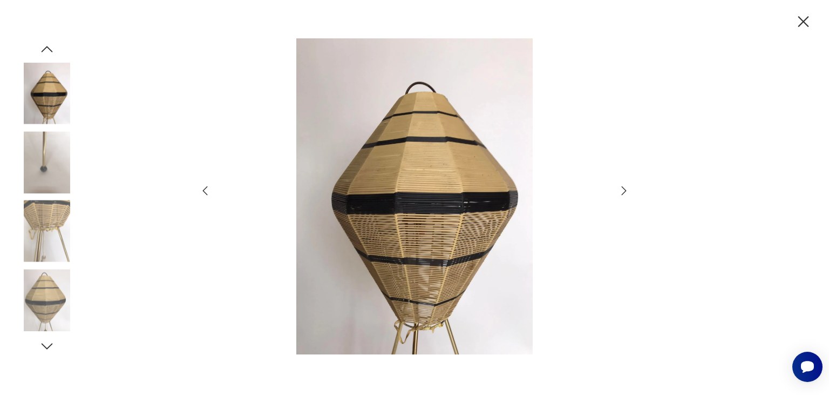
click at [51, 345] on icon "button" at bounding box center [47, 346] width 16 height 16
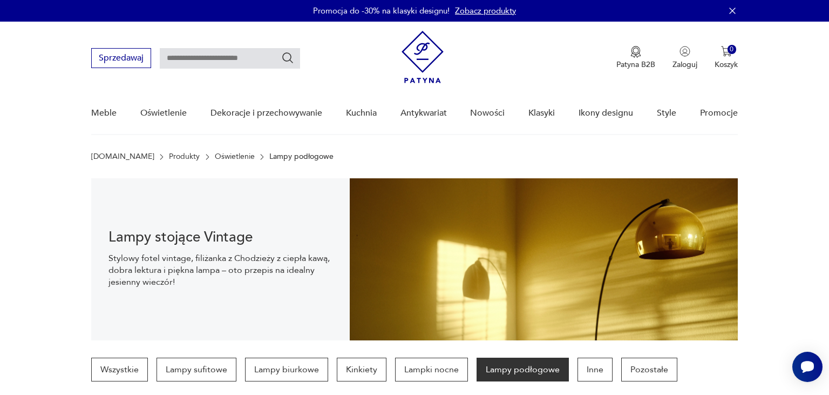
scroll to position [967, 0]
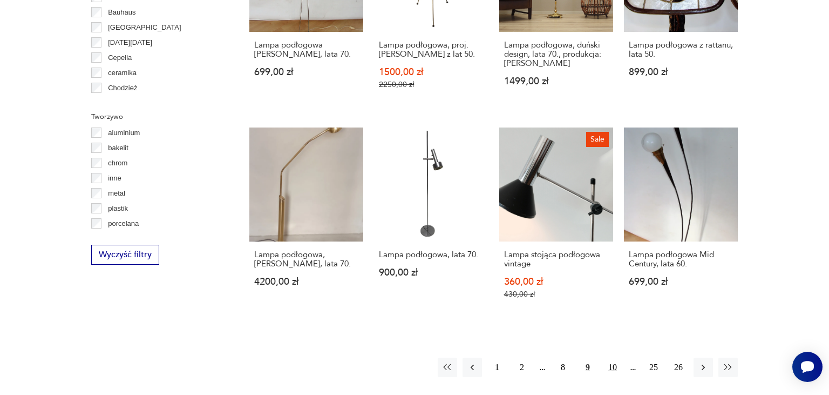
click at [618, 357] on button "10" at bounding box center [612, 366] width 19 height 19
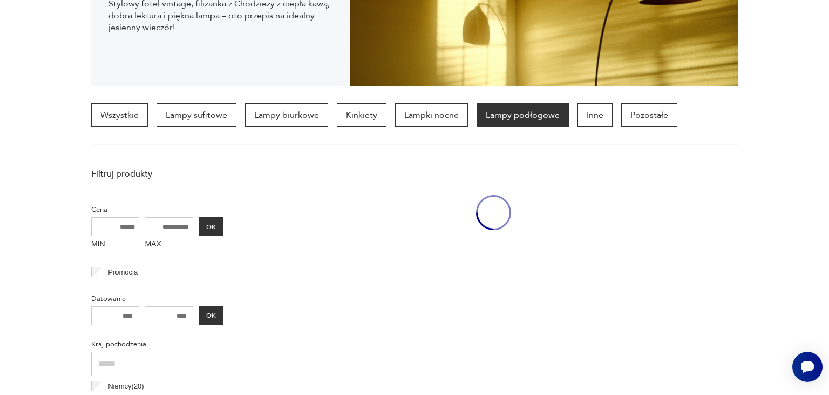
scroll to position [254, 0]
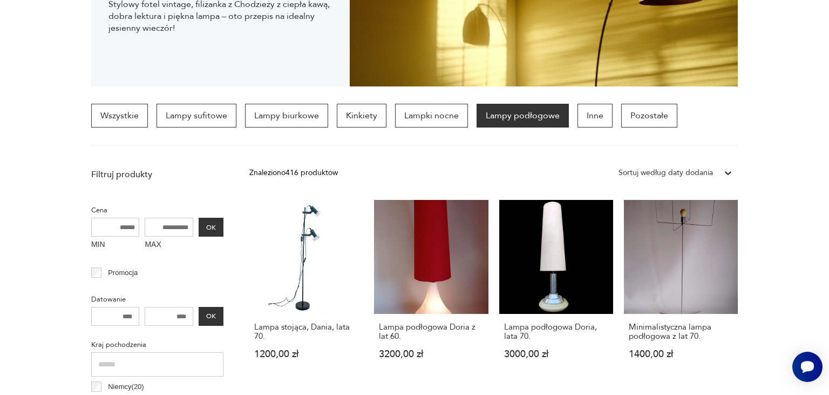
click at [808, 77] on section "Lampy stojące Vintage Stylowy fotel vintage, filiżanka z Chodzieży z ciepła kaw…" at bounding box center [414, 5] width 829 height 162
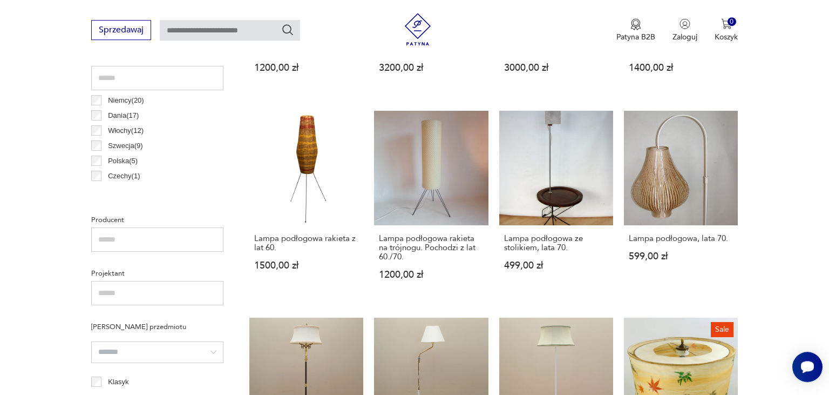
scroll to position [541, 0]
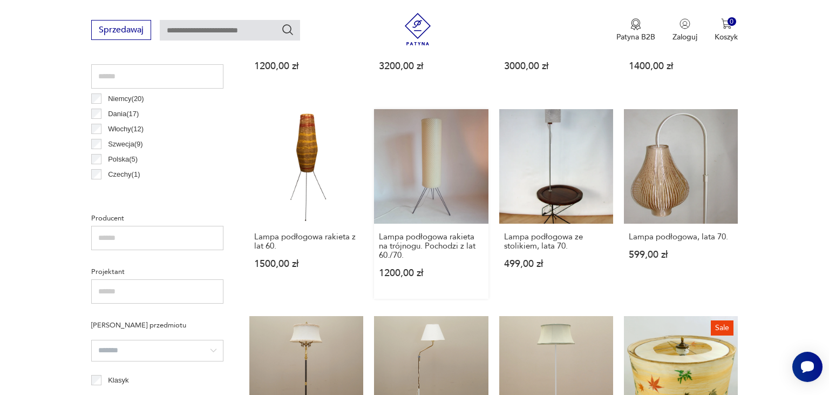
click at [427, 174] on link "Lampa podłogowa rakieta na trójnogu. Pochodzi z lat 60./70. 1200,00 zł" at bounding box center [431, 203] width 114 height 189
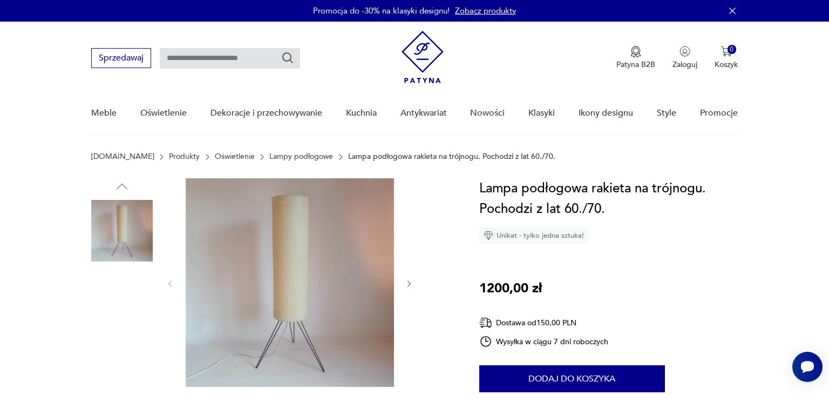
click at [114, 354] on img at bounding box center [122, 368] width 62 height 62
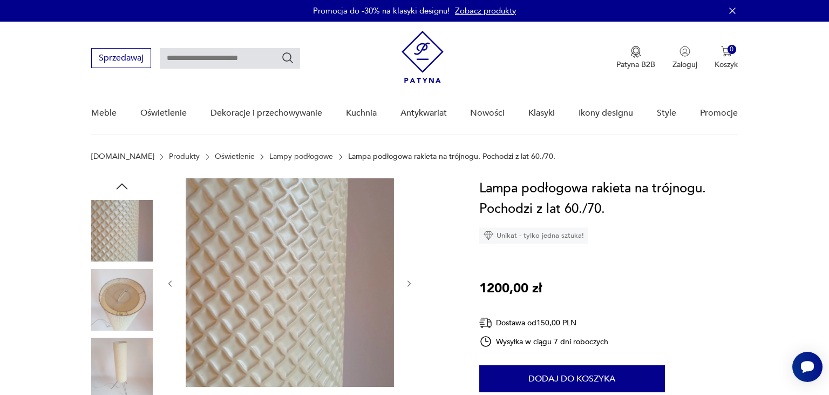
click at [125, 298] on img at bounding box center [122, 300] width 62 height 62
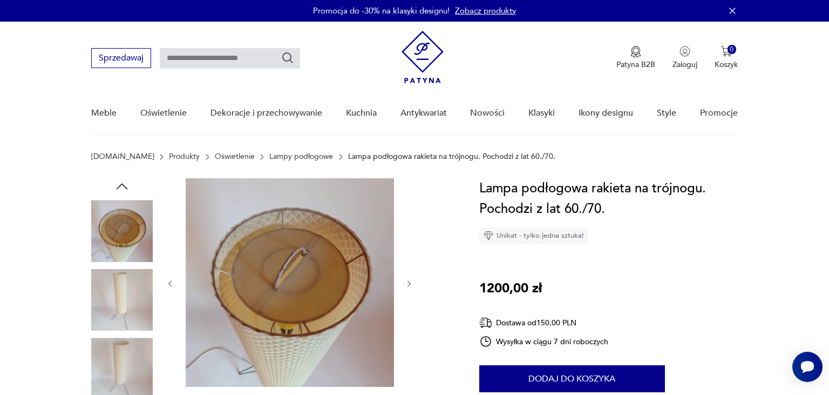
click at [125, 232] on img at bounding box center [122, 231] width 62 height 62
click at [118, 369] on img at bounding box center [122, 368] width 62 height 62
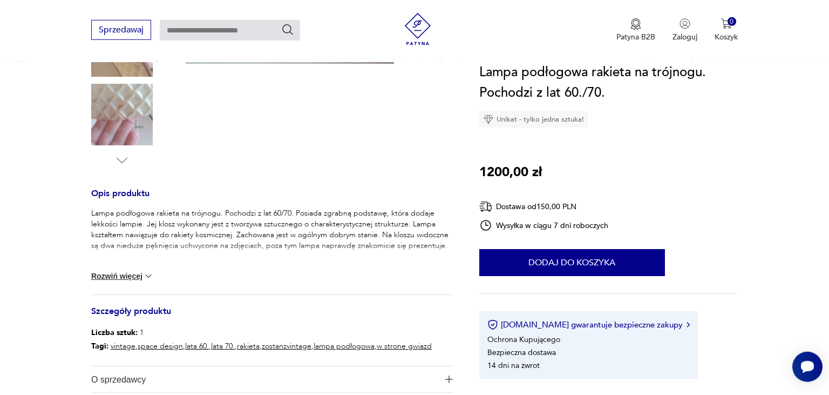
scroll to position [328, 0]
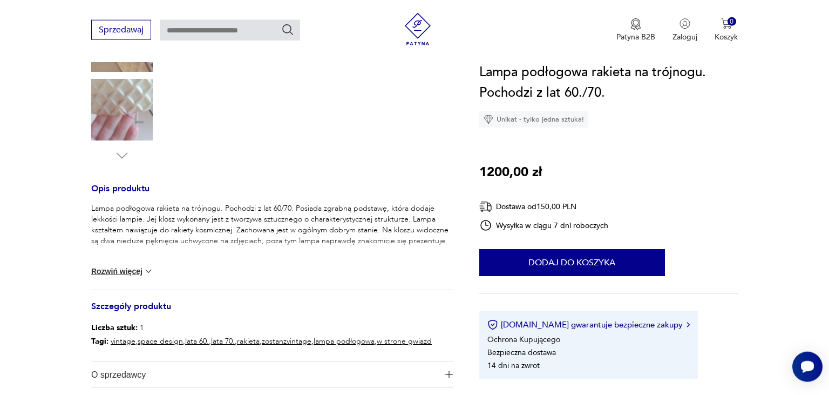
click at [121, 267] on button "Rozwiń więcej" at bounding box center [122, 271] width 63 height 11
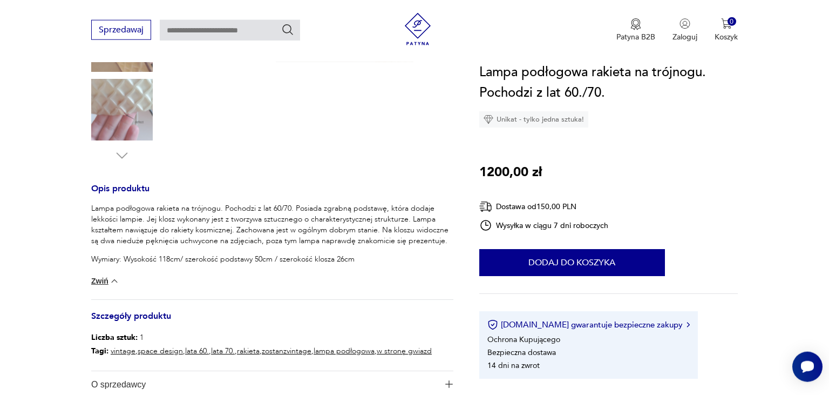
click at [118, 107] on img at bounding box center [122, 110] width 62 height 62
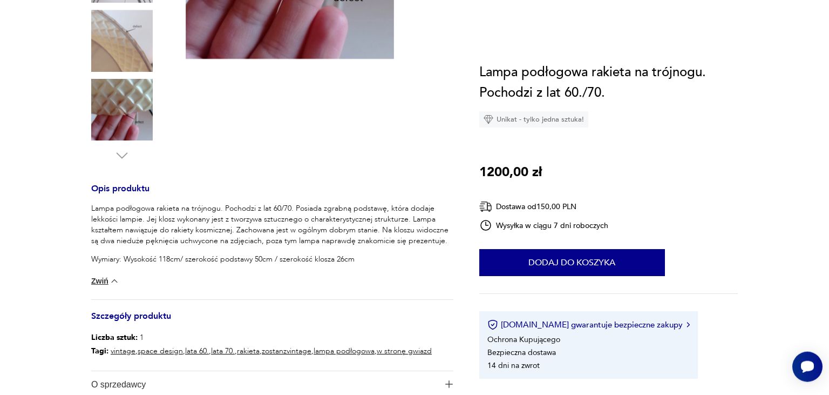
scroll to position [0, 0]
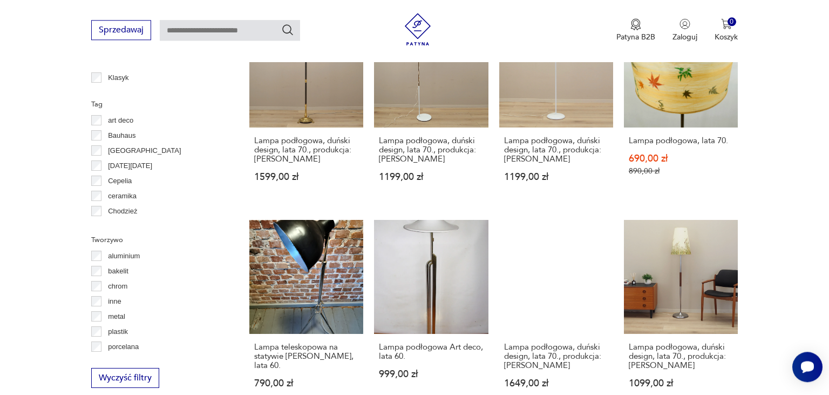
scroll to position [940, 0]
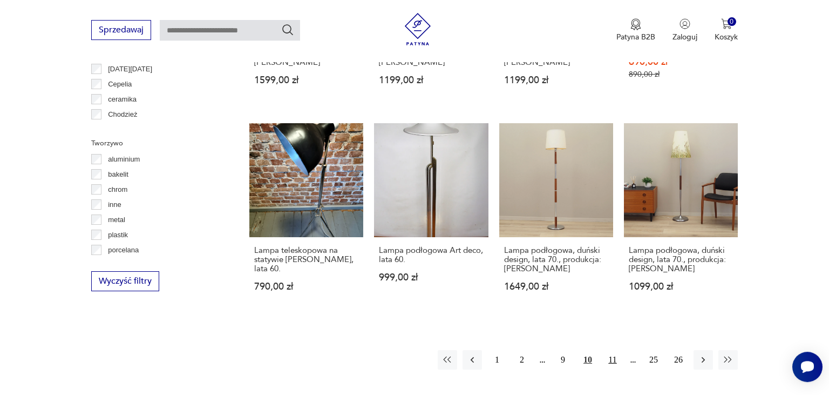
click at [610, 356] on button "11" at bounding box center [612, 359] width 19 height 19
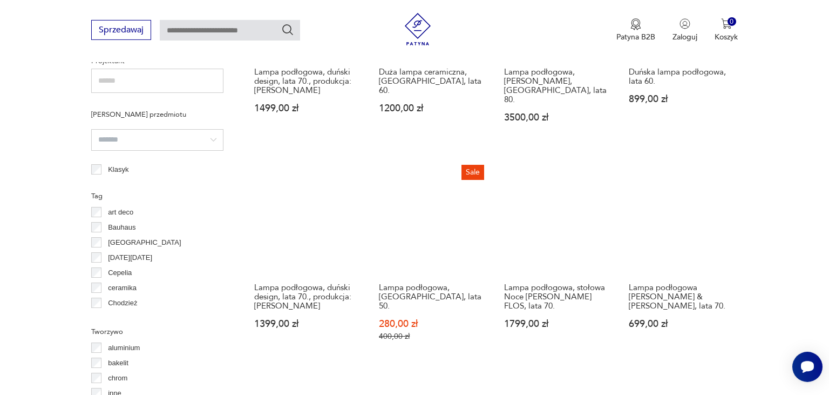
scroll to position [750, 0]
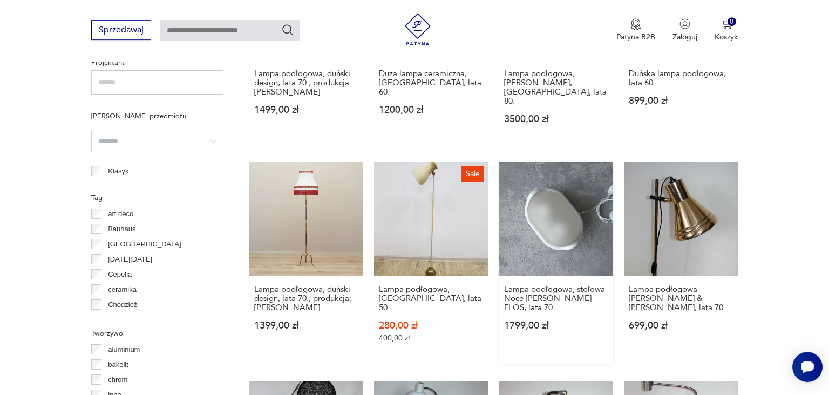
click at [577, 182] on link "Lampa podłogowa, stołowa Noce [PERSON_NAME] FLOS, lata 70. 1799,00 zł" at bounding box center [556, 262] width 114 height 201
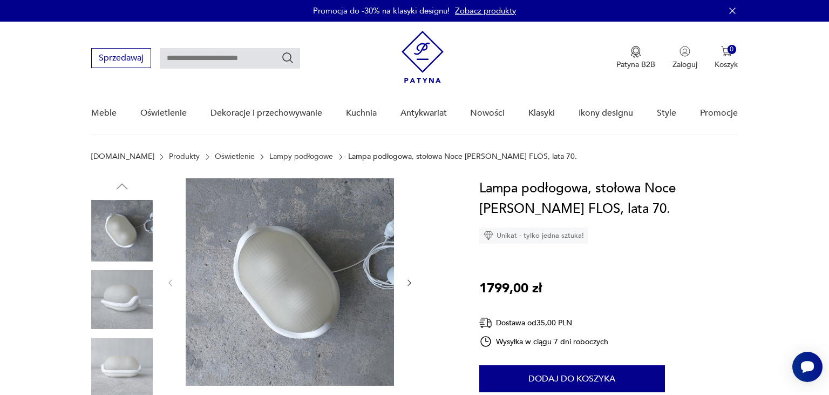
click at [110, 297] on img at bounding box center [122, 300] width 62 height 62
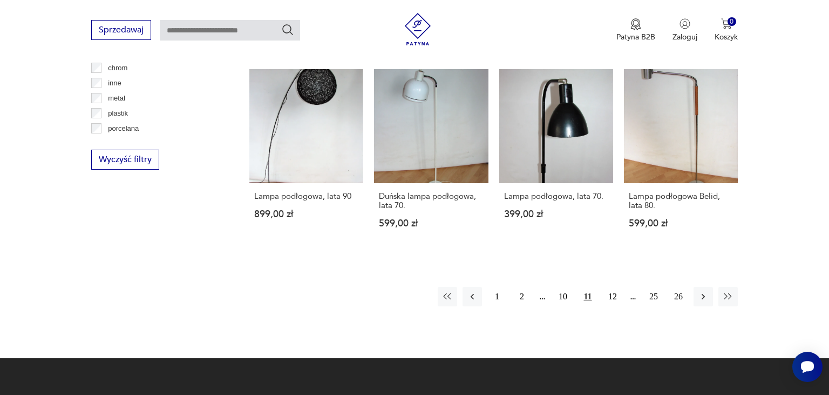
scroll to position [1063, 0]
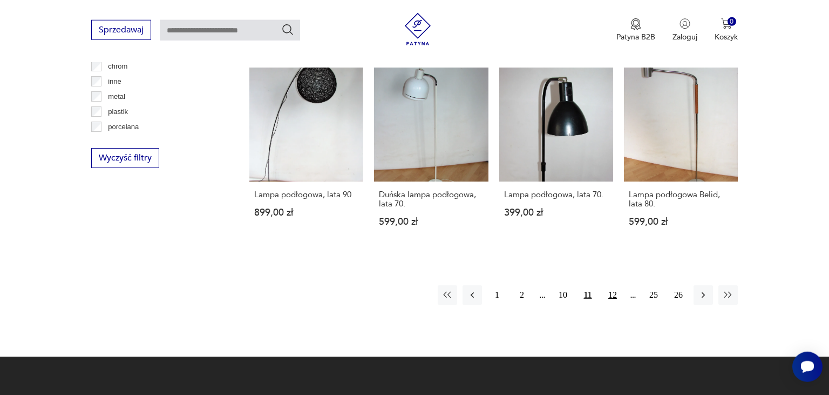
click at [614, 285] on button "12" at bounding box center [612, 294] width 19 height 19
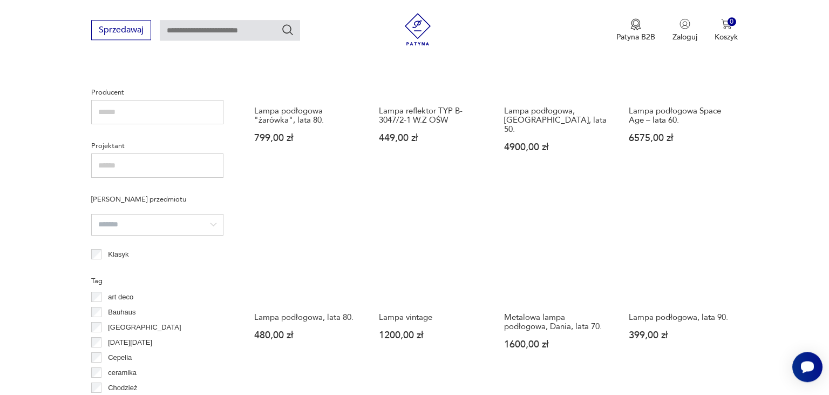
scroll to position [571, 0]
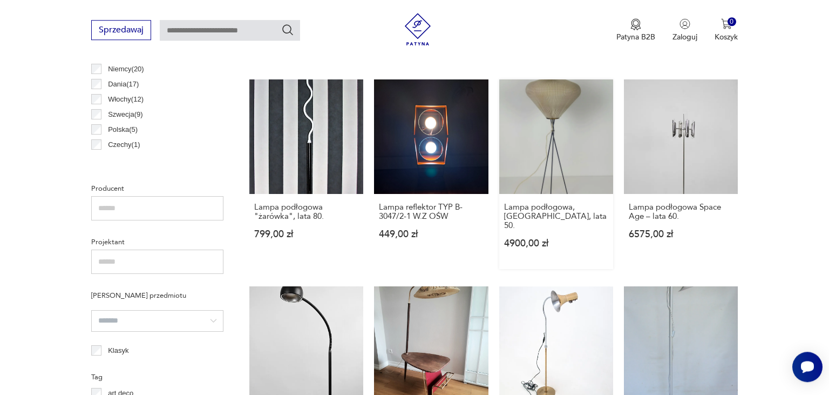
click at [563, 112] on link "Lampa podłogowa, Stilnovo, lata 50. 4900,00 zł" at bounding box center [556, 173] width 114 height 189
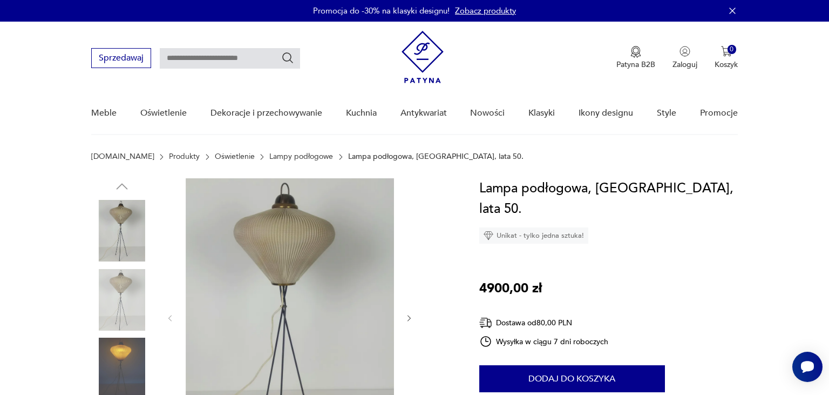
click at [125, 351] on img at bounding box center [122, 368] width 62 height 62
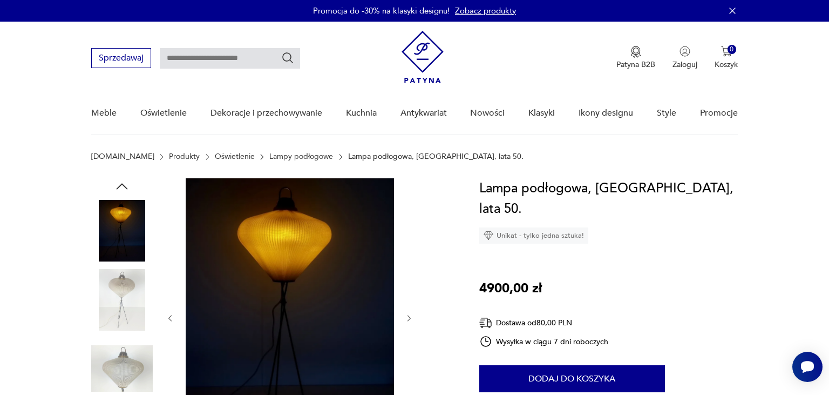
click at [124, 364] on img at bounding box center [122, 368] width 62 height 62
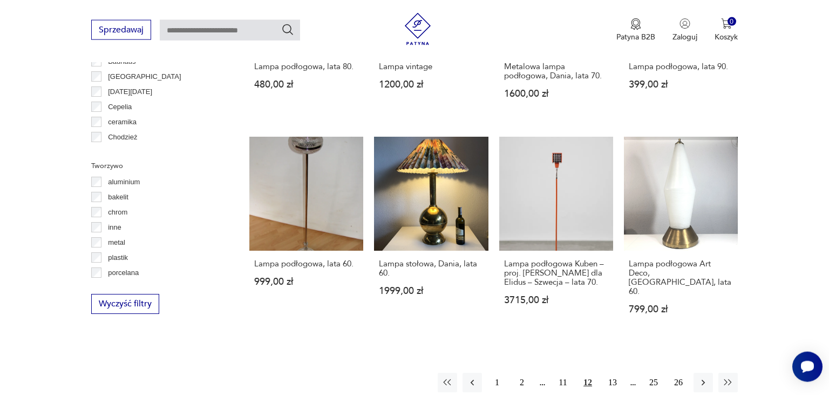
scroll to position [920, 0]
